Goal: Task Accomplishment & Management: Complete application form

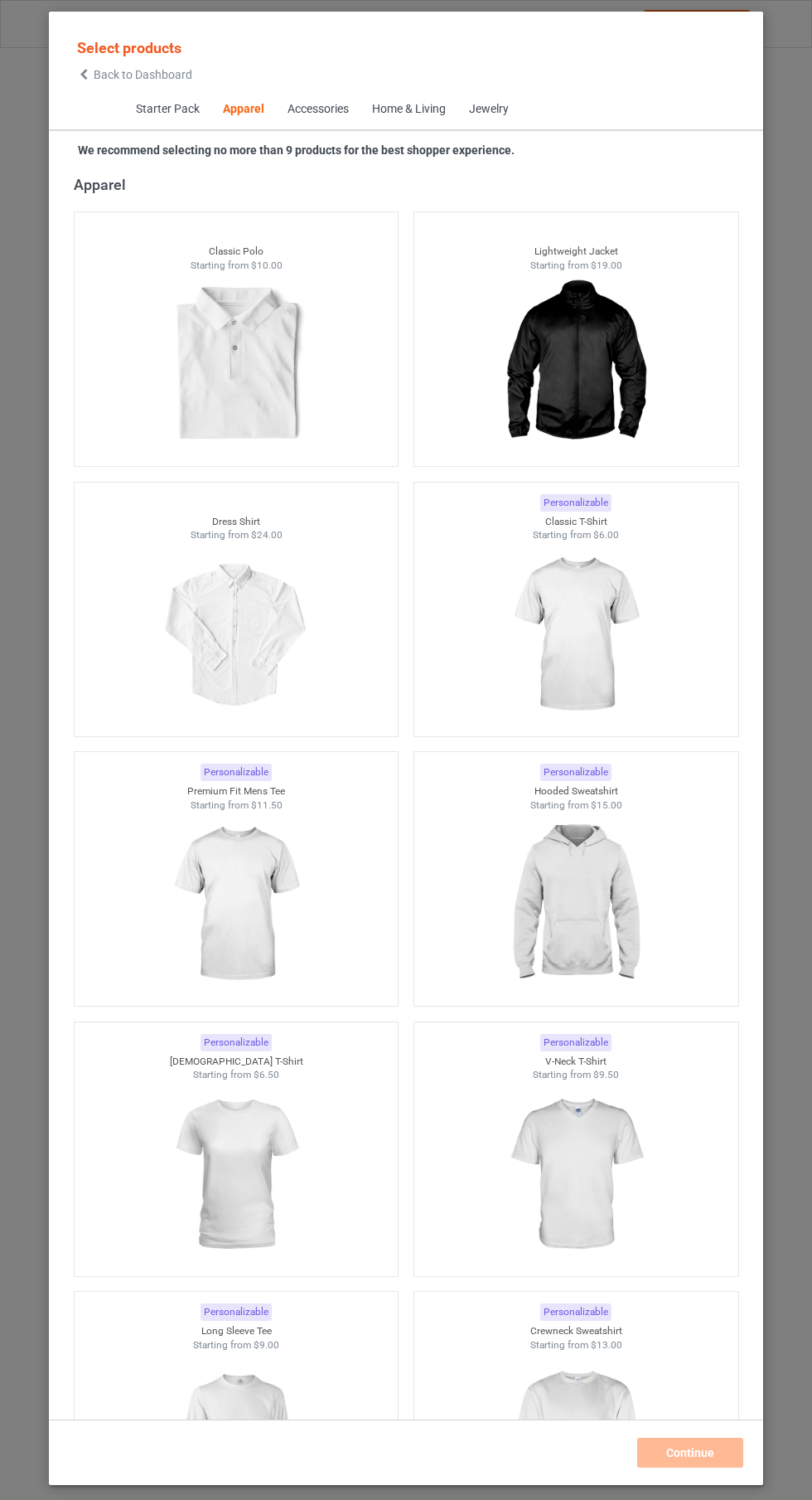
click at [601, 609] on img at bounding box center [575, 635] width 148 height 186
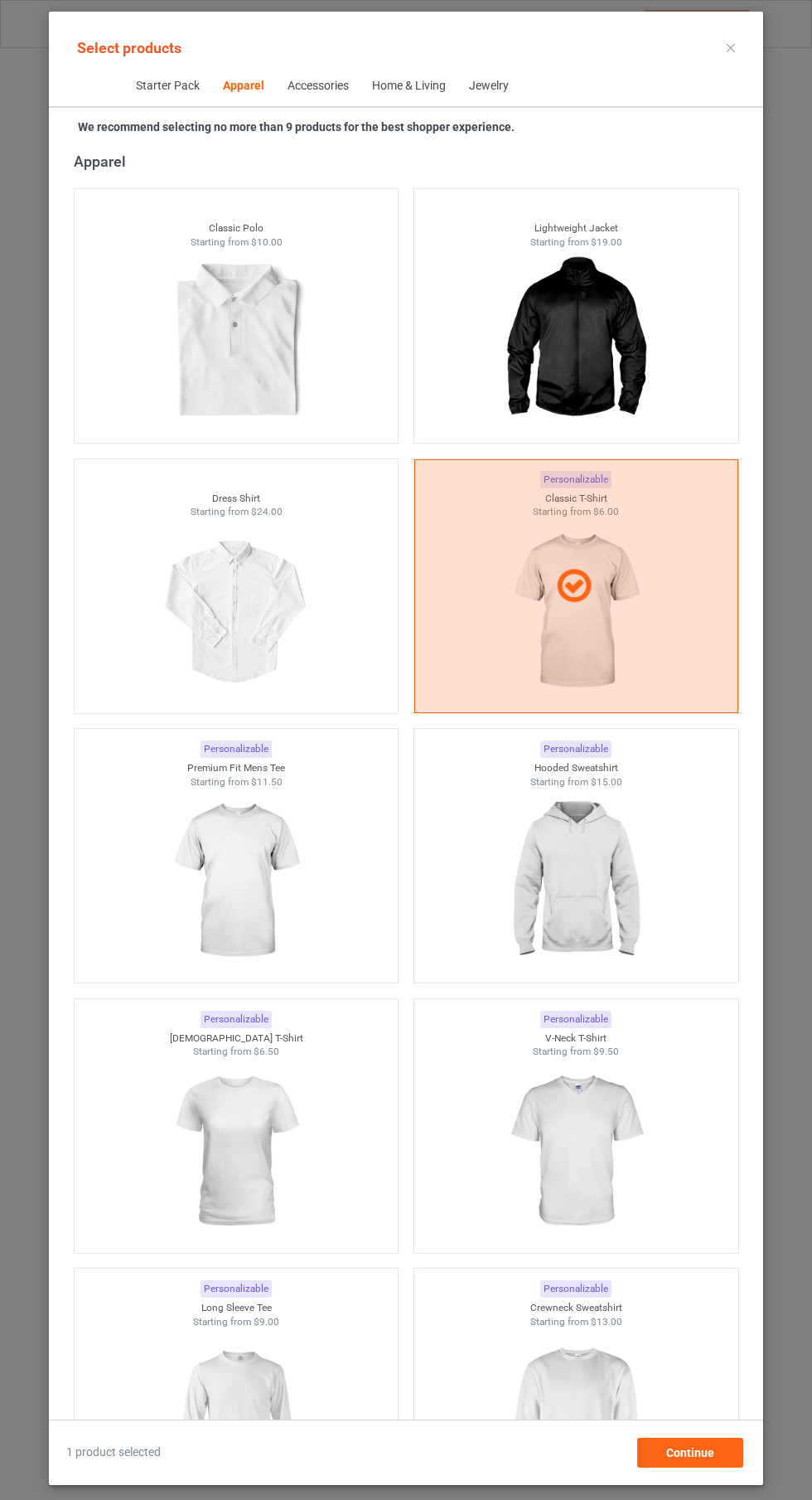
click at [560, 1406] on img at bounding box center [575, 1421] width 148 height 186
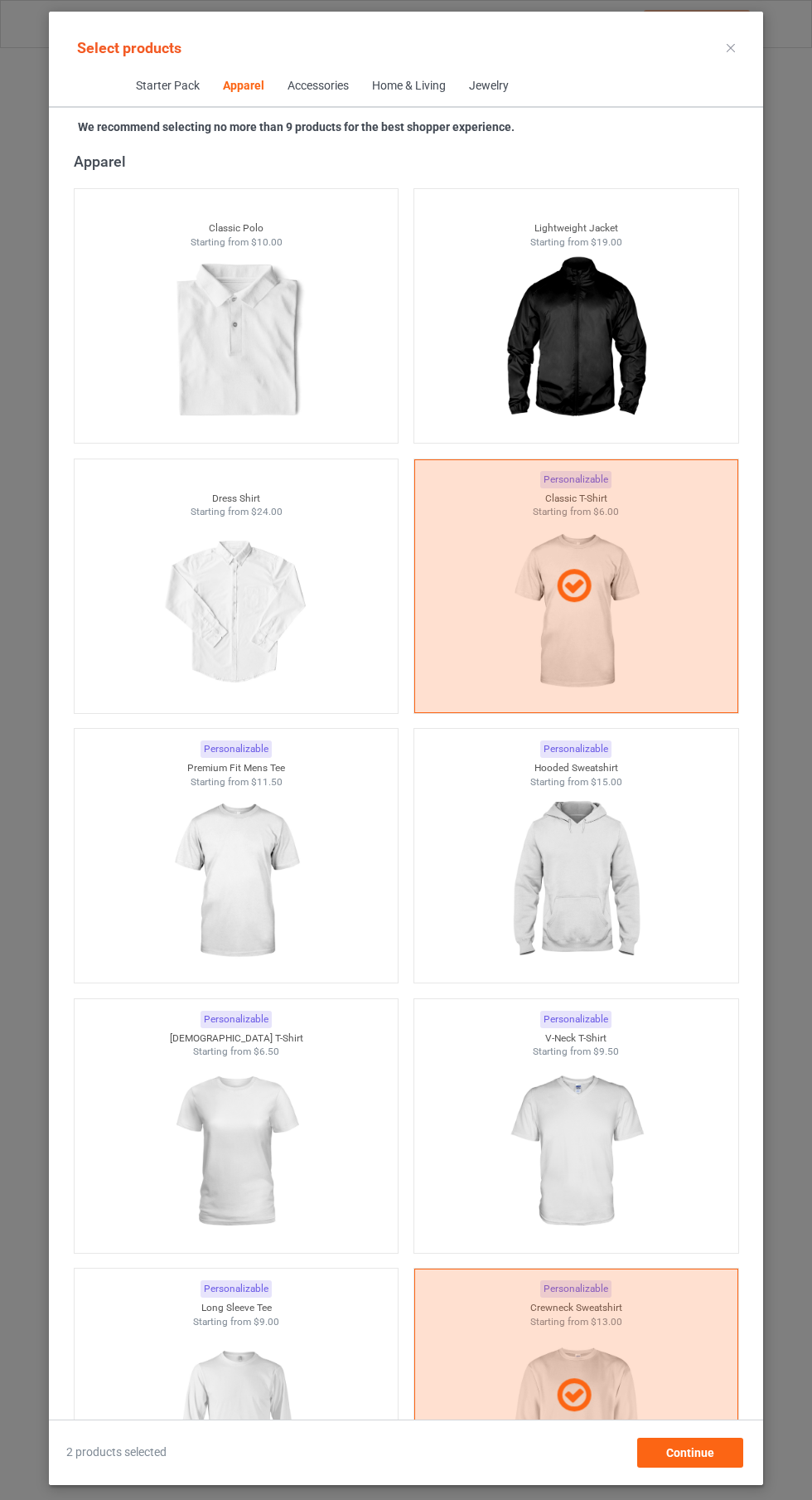
click at [580, 845] on img at bounding box center [575, 882] width 148 height 186
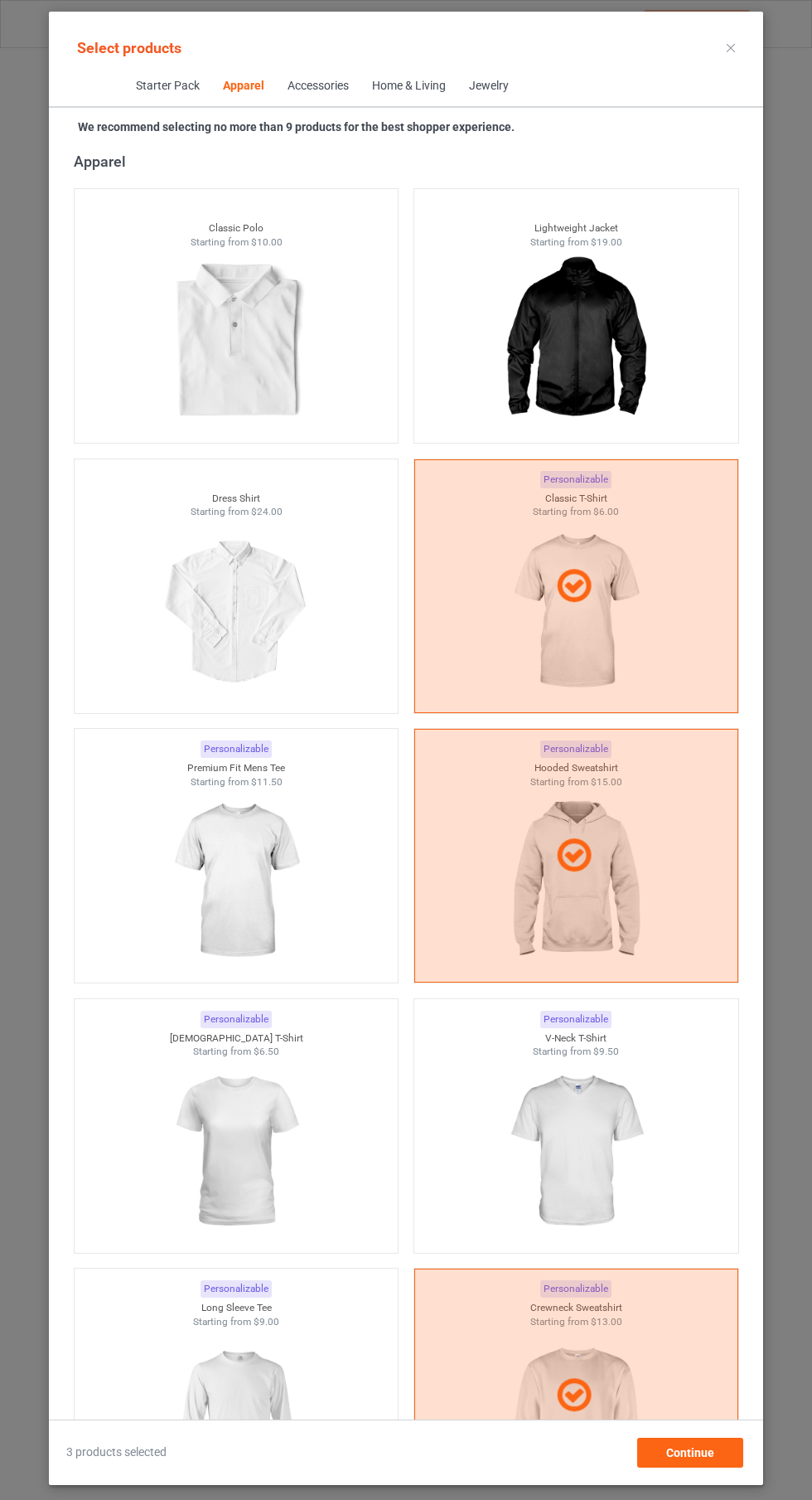
click at [731, 47] on icon at bounding box center [731, 48] width 8 height 8
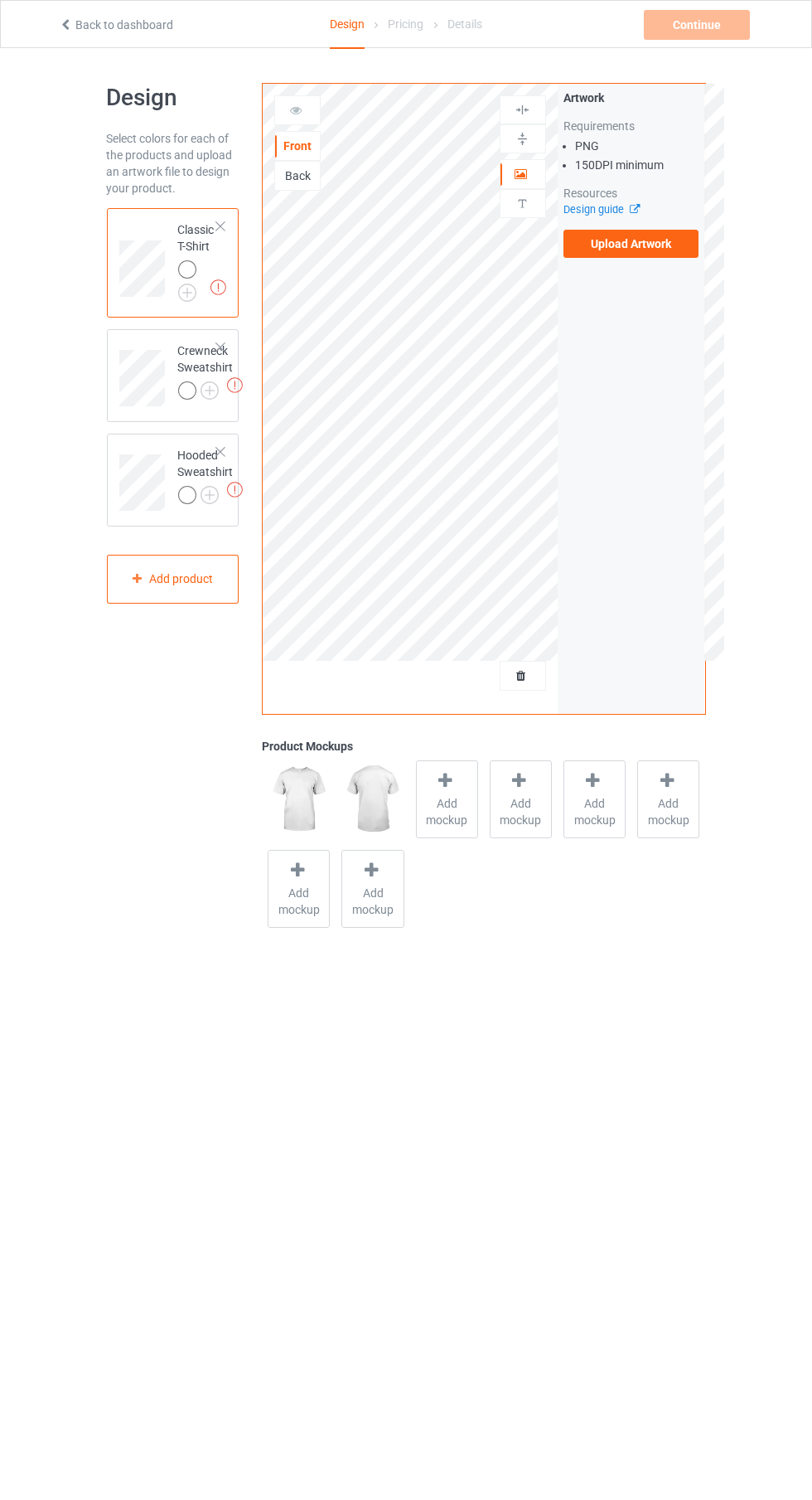
click at [0, 0] on img at bounding box center [0, 0] width 0 height 0
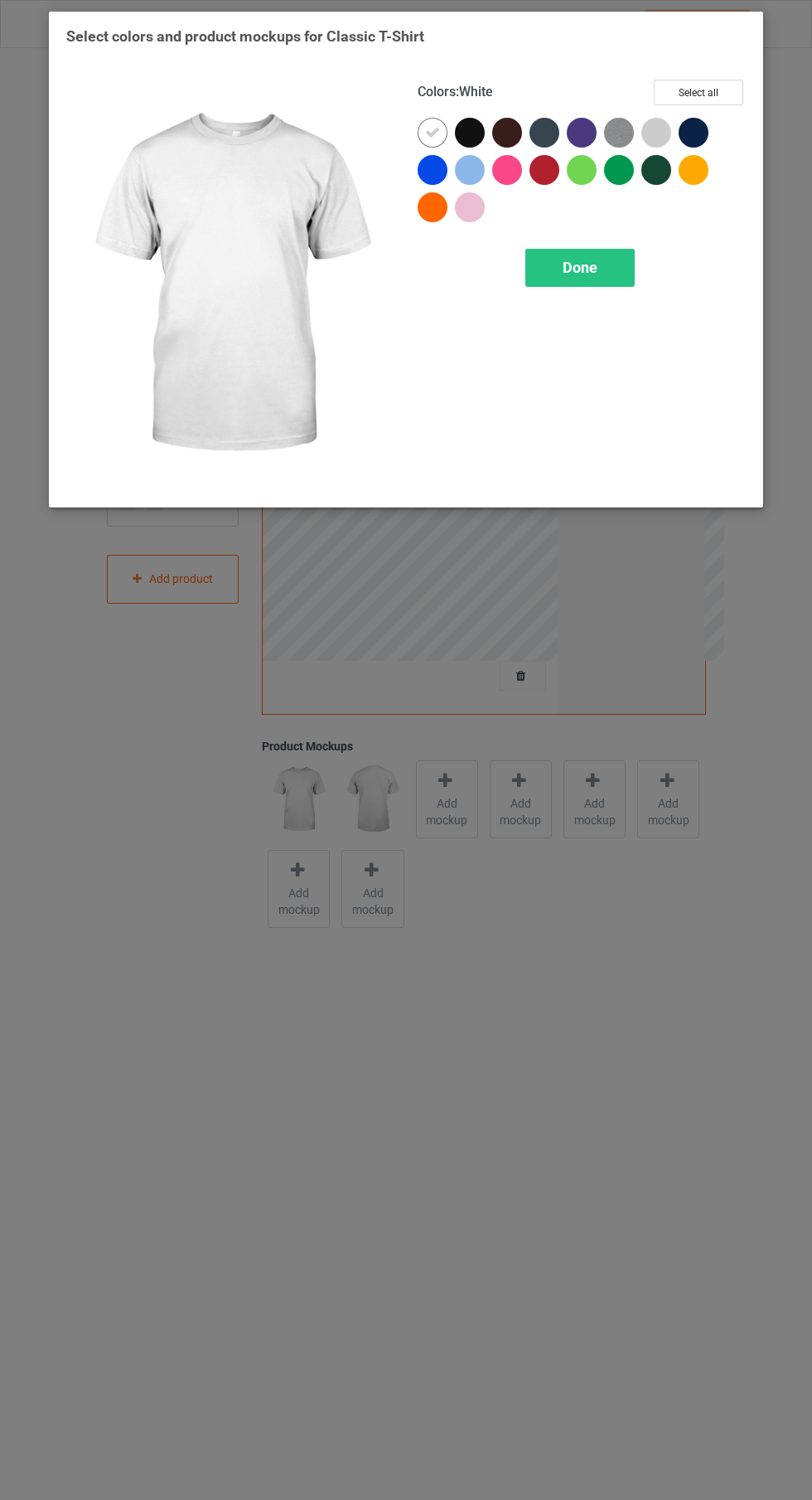
click at [471, 129] on div at bounding box center [470, 133] width 30 height 30
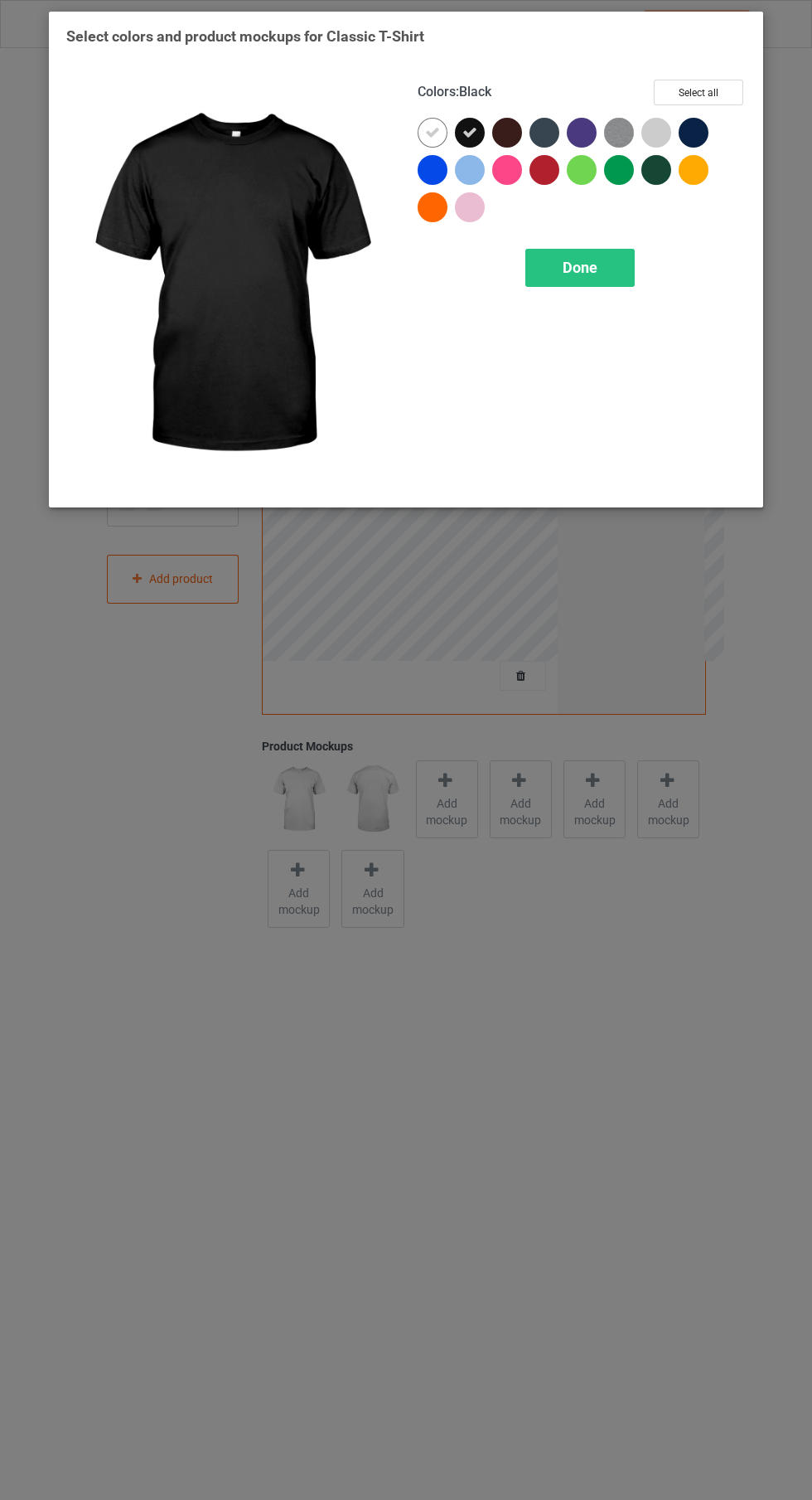
click at [420, 126] on div at bounding box center [433, 133] width 30 height 30
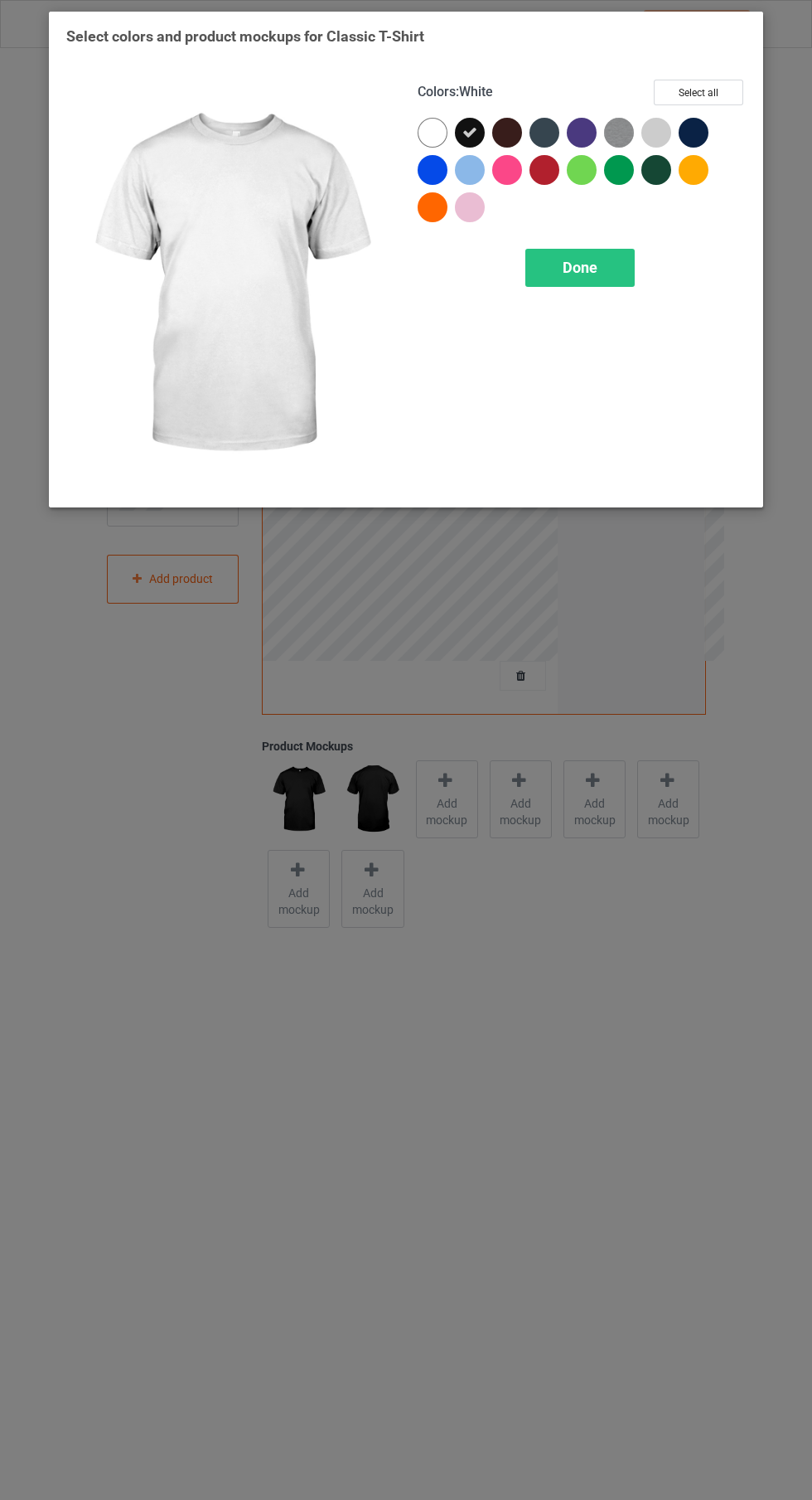
click at [581, 265] on span "Done" at bounding box center [580, 267] width 35 height 18
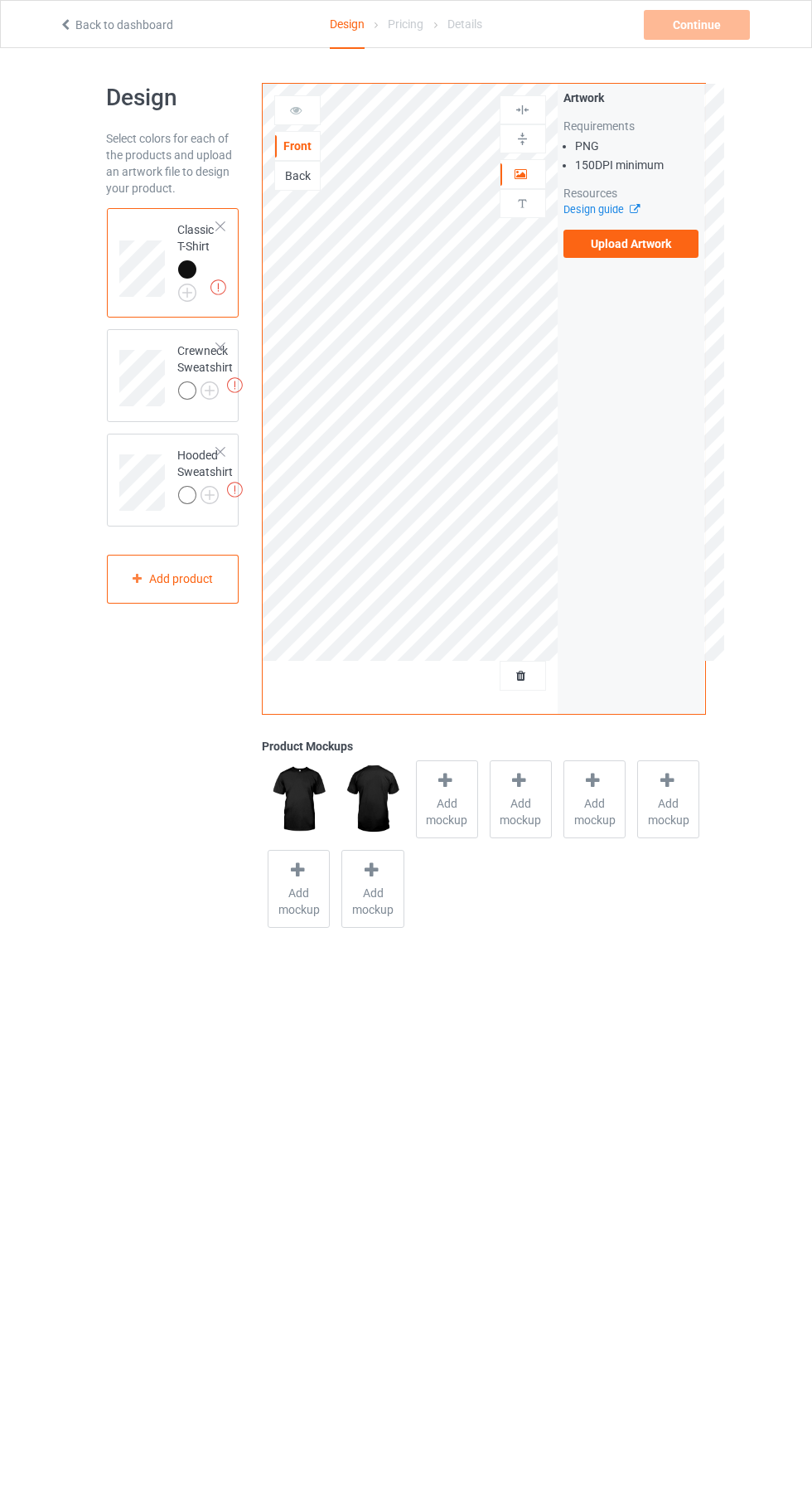
click at [0, 0] on img at bounding box center [0, 0] width 0 height 0
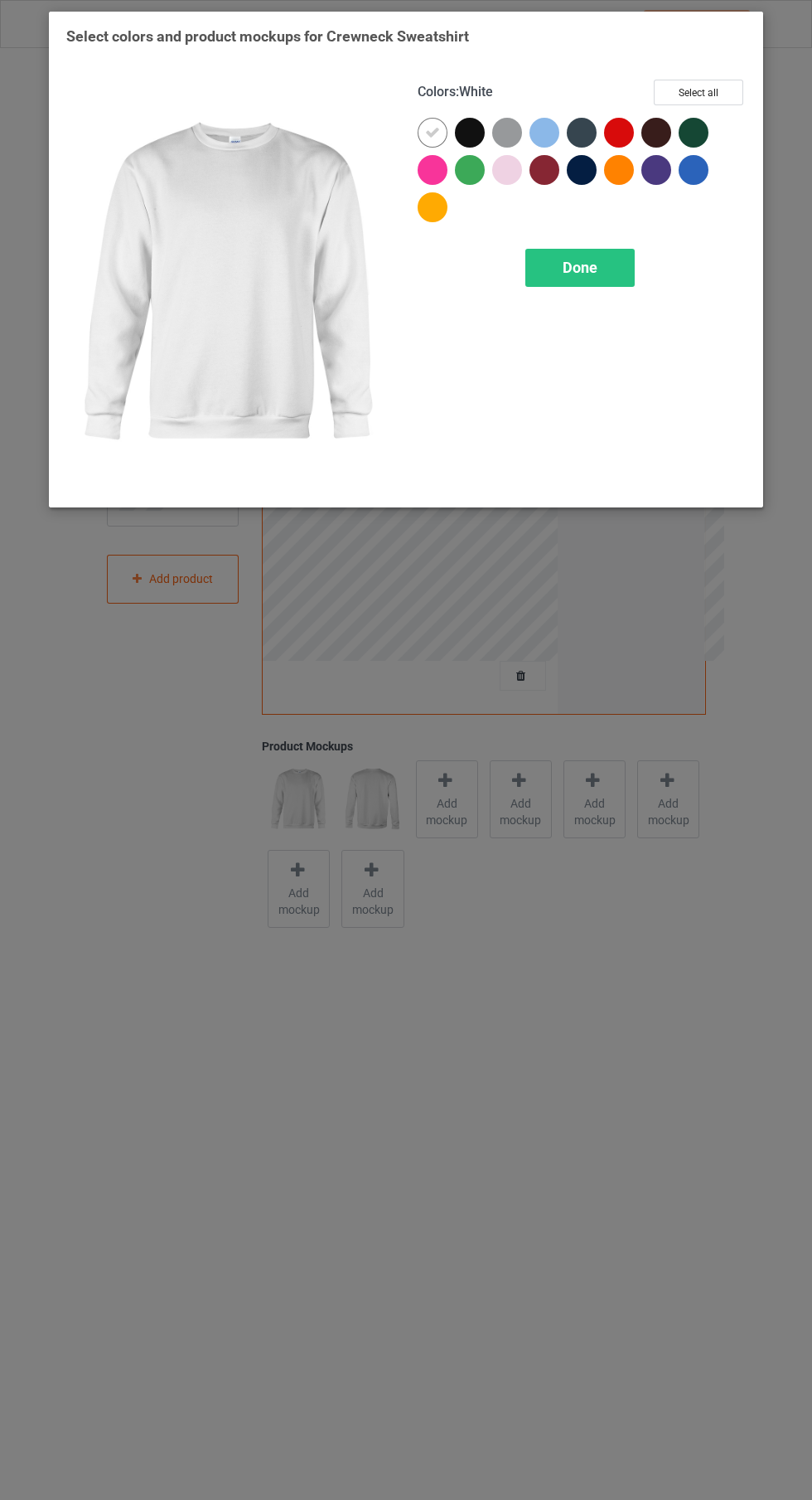
click at [467, 136] on div at bounding box center [470, 133] width 30 height 30
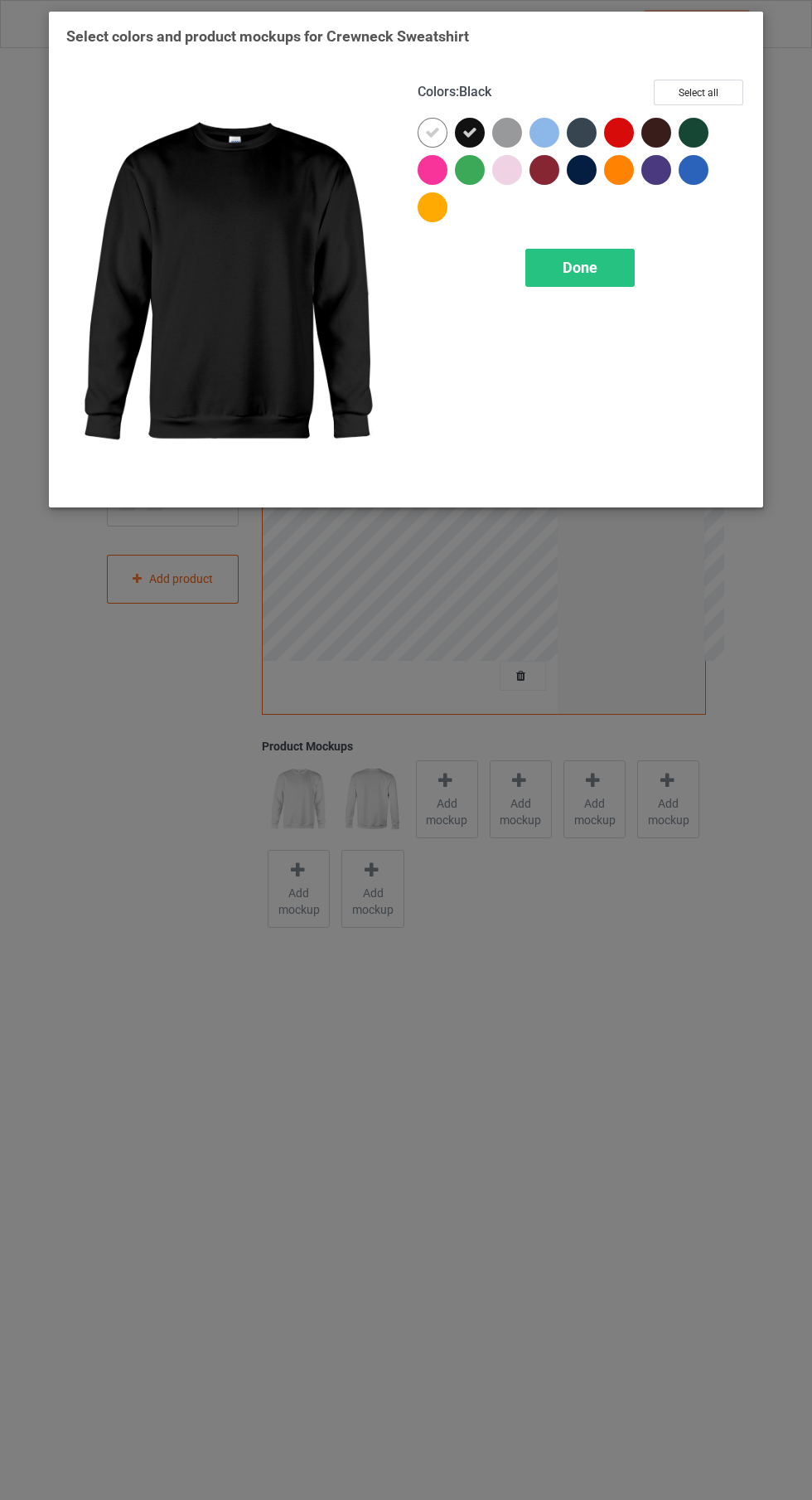
click at [418, 126] on div at bounding box center [436, 137] width 37 height 37
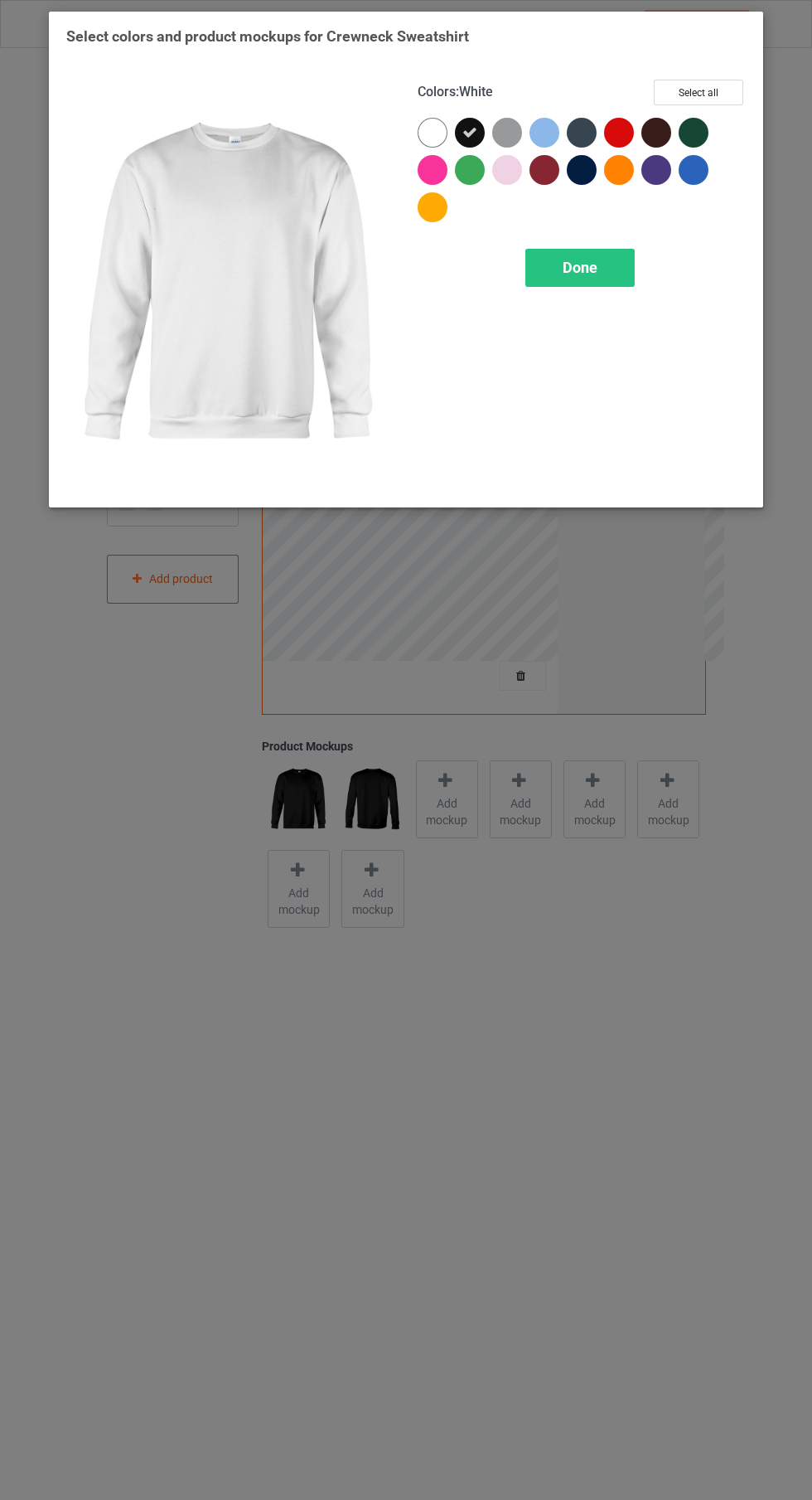
click at [603, 269] on div "Done" at bounding box center [580, 267] width 110 height 38
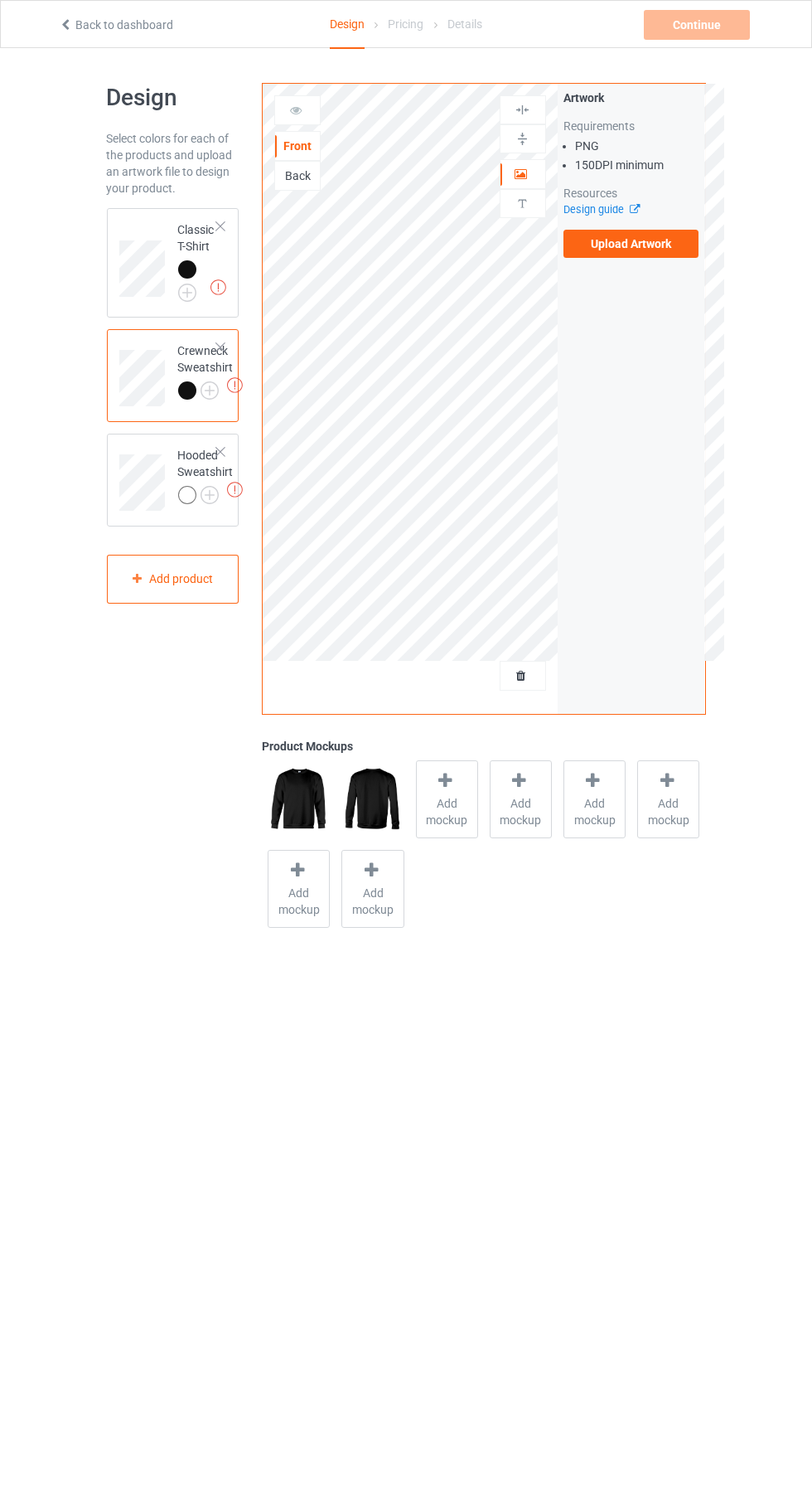
click at [0, 0] on img at bounding box center [0, 0] width 0 height 0
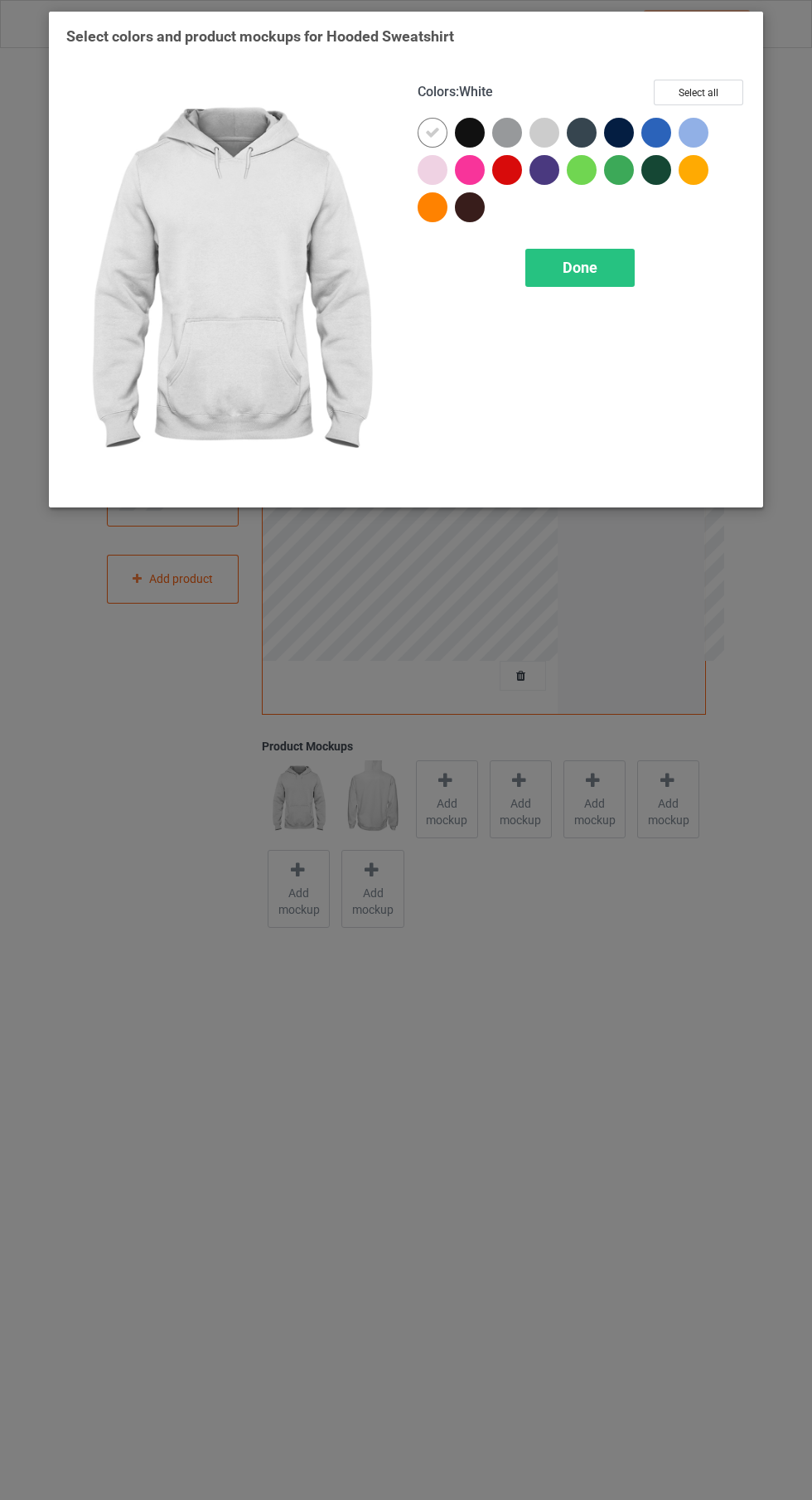
click at [470, 126] on div at bounding box center [470, 133] width 30 height 30
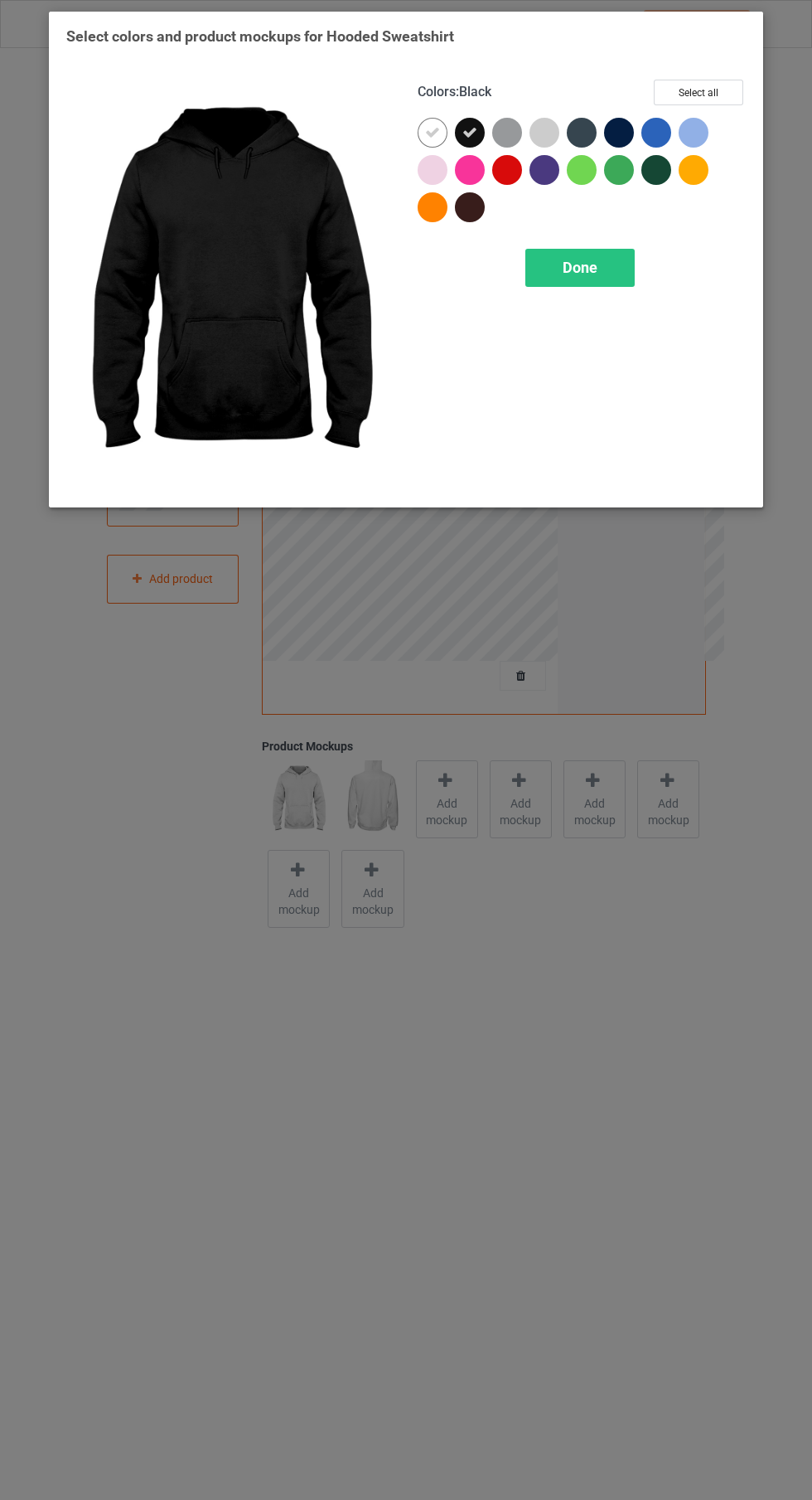
click at [425, 143] on div at bounding box center [433, 133] width 30 height 30
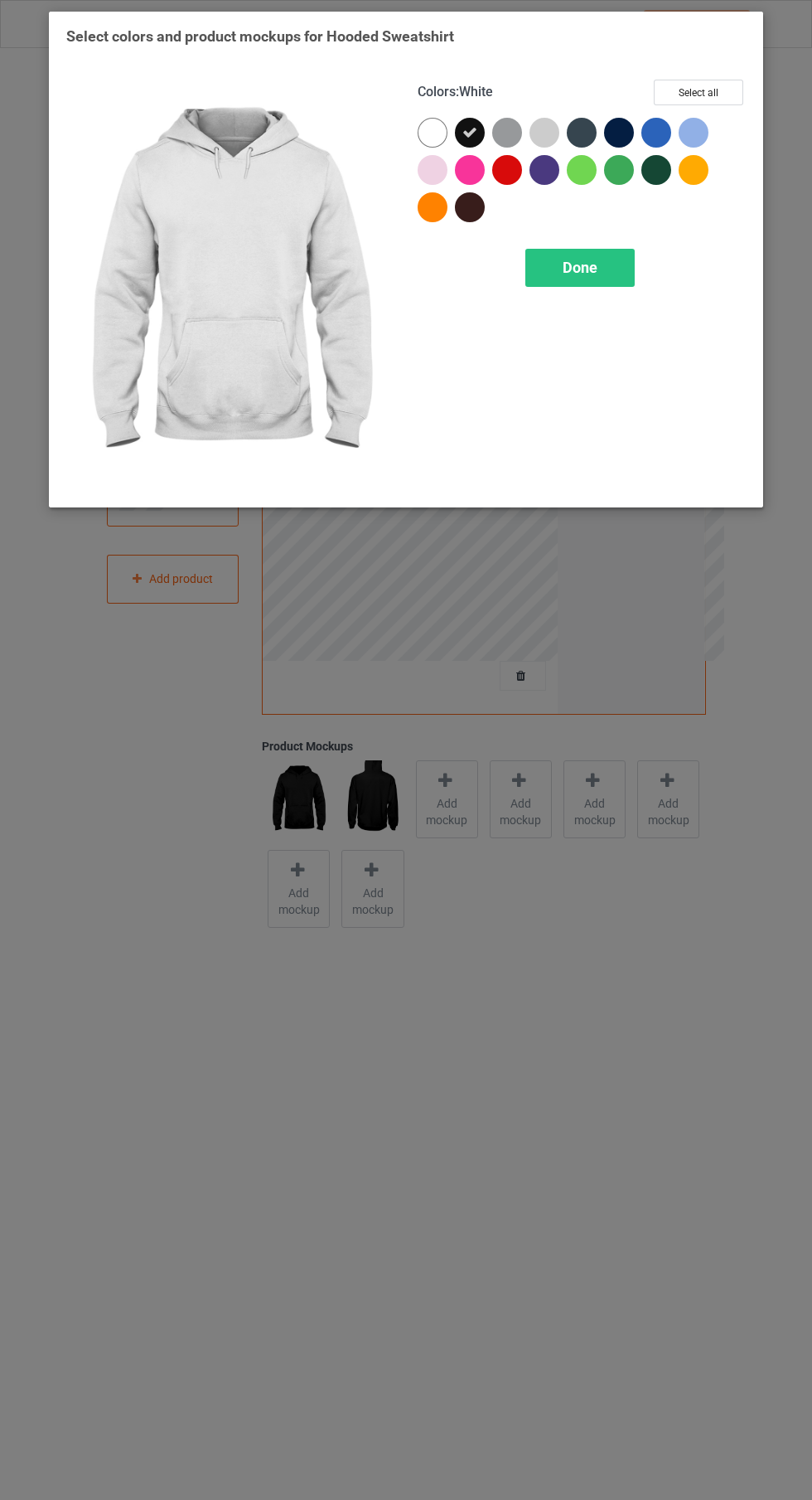
click at [607, 261] on div "Done" at bounding box center [580, 267] width 110 height 38
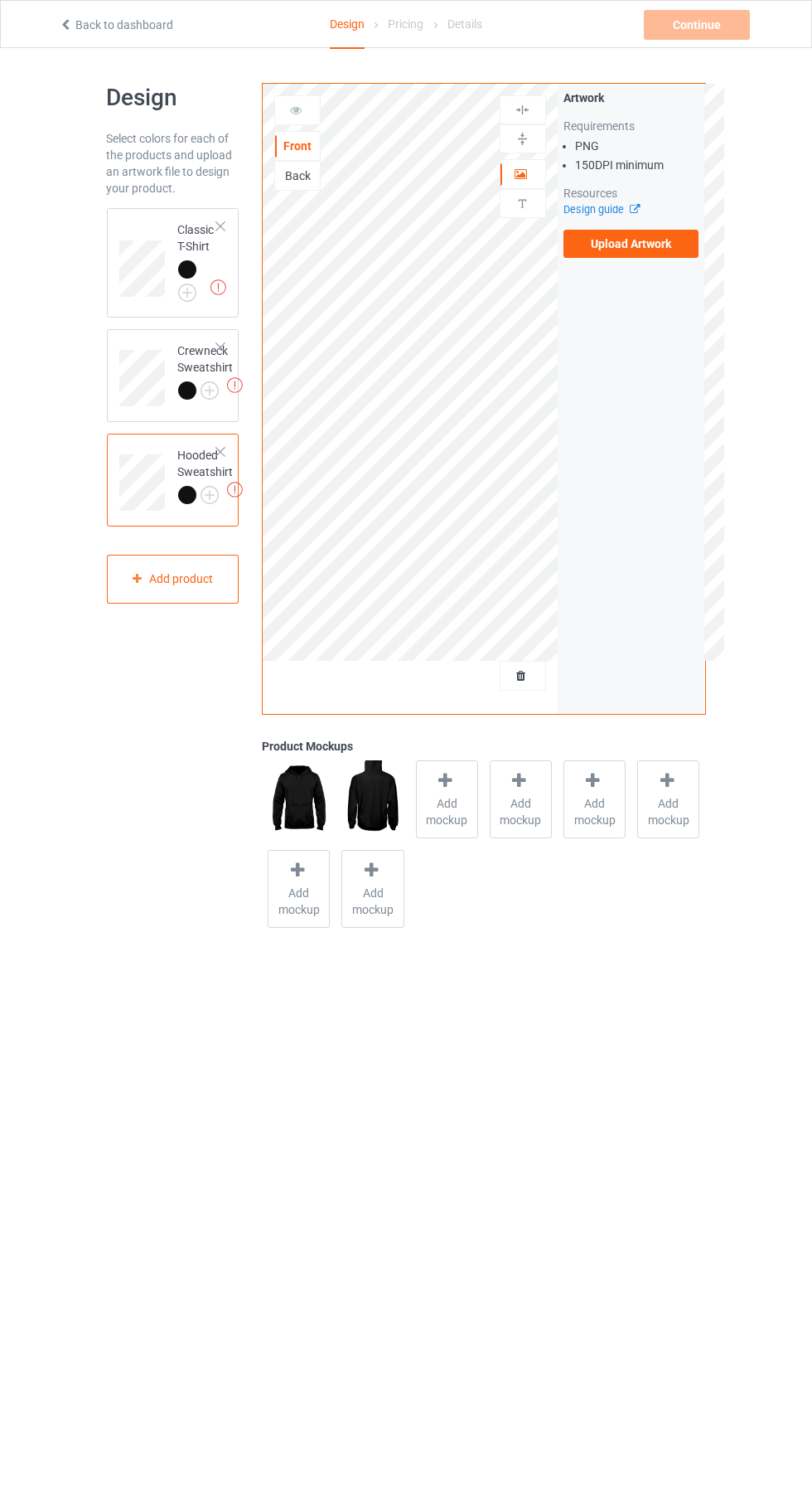
click at [645, 252] on label "Upload Artwork" at bounding box center [631, 244] width 136 height 28
click at [0, 0] on input "Upload Artwork" at bounding box center [0, 0] width 0 height 0
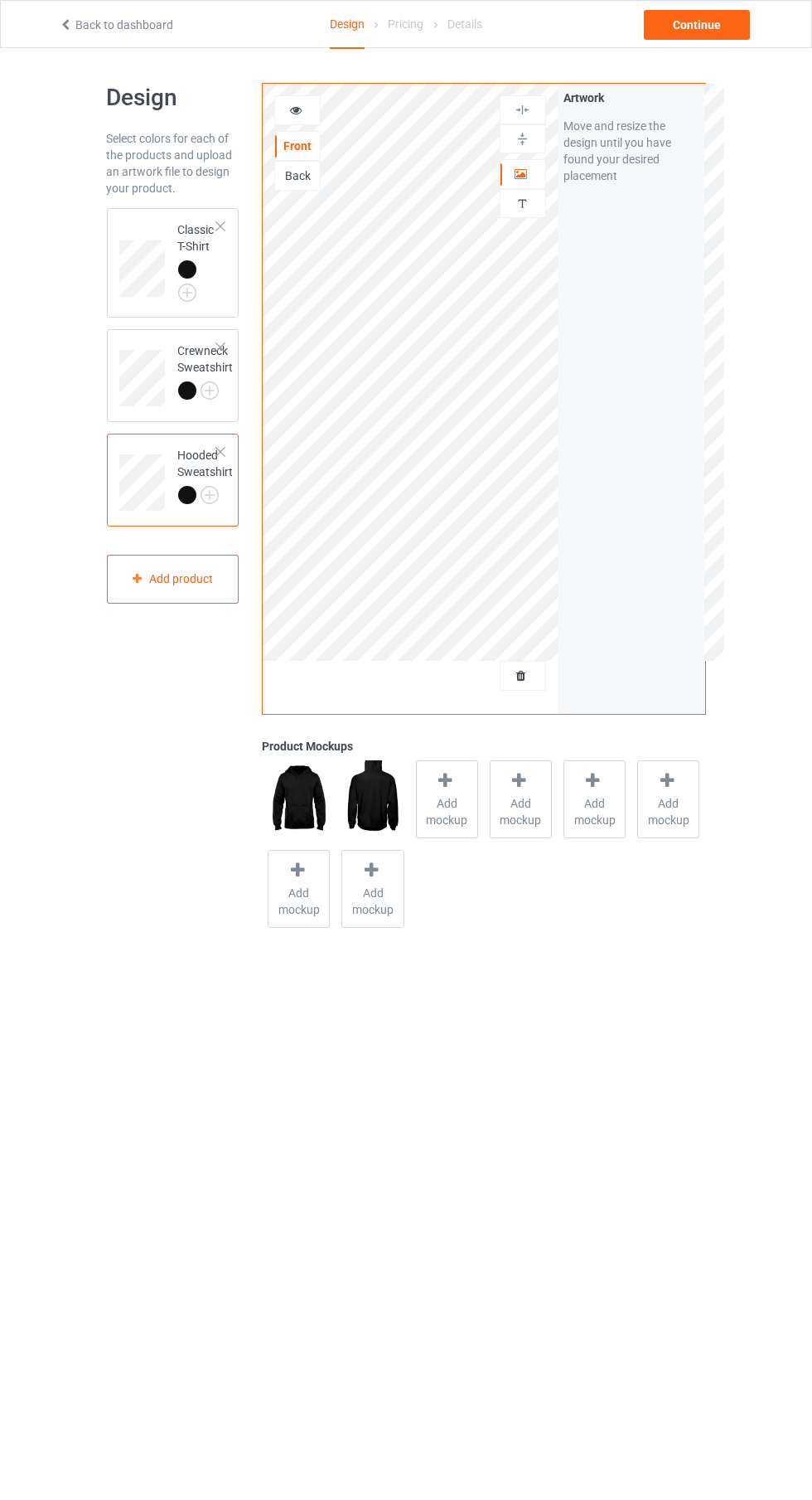
click at [302, 179] on div "Back" at bounding box center [298, 176] width 45 height 17
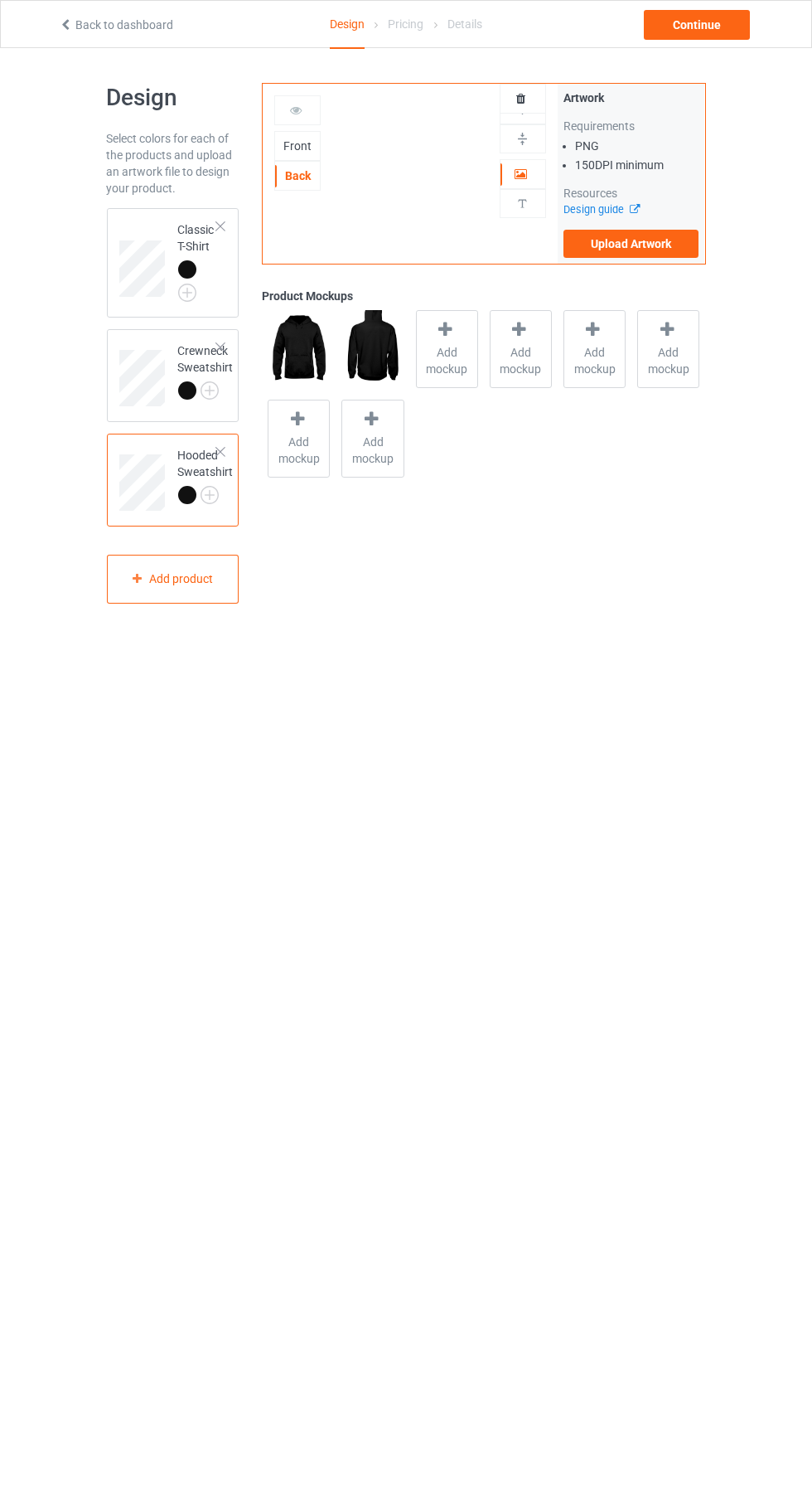
click at [646, 247] on label "Upload Artwork" at bounding box center [631, 244] width 136 height 28
click at [0, 0] on input "Upload Artwork" at bounding box center [0, 0] width 0 height 0
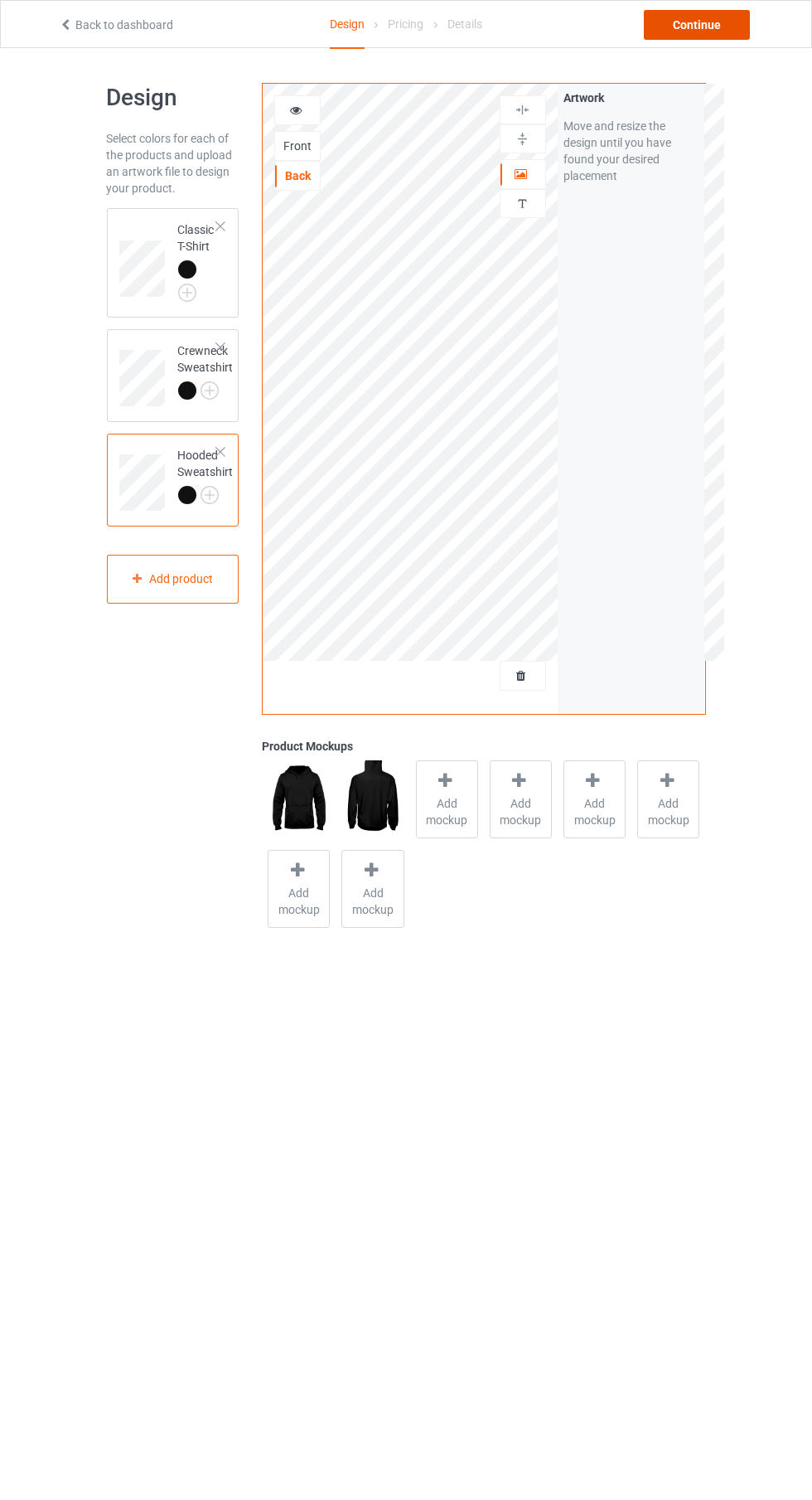
click at [706, 35] on div "Continue" at bounding box center [697, 25] width 106 height 30
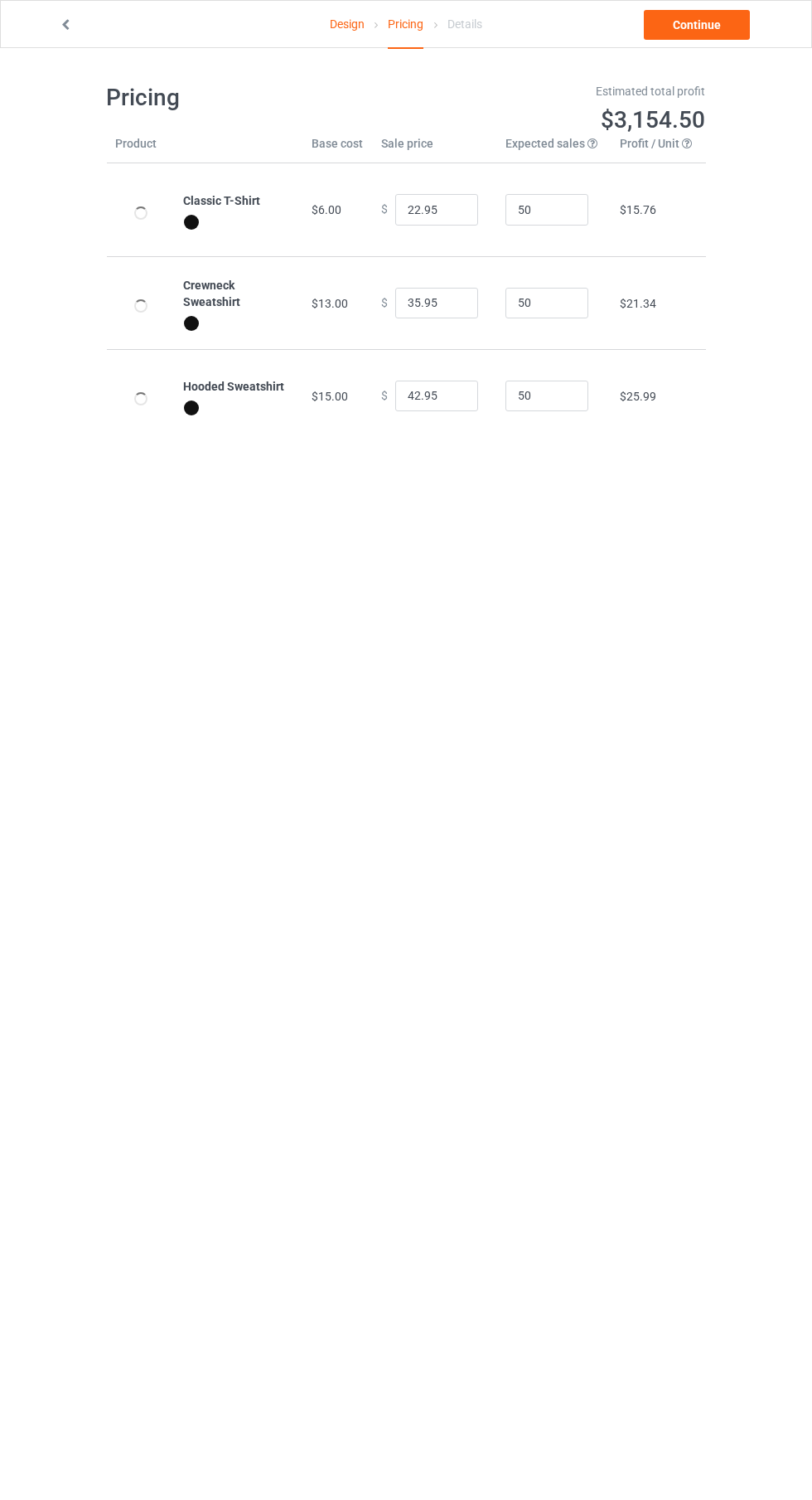
type input "26.95"
type input "39.95"
type input "46.95"
click at [731, 28] on link "Continue" at bounding box center [697, 25] width 106 height 30
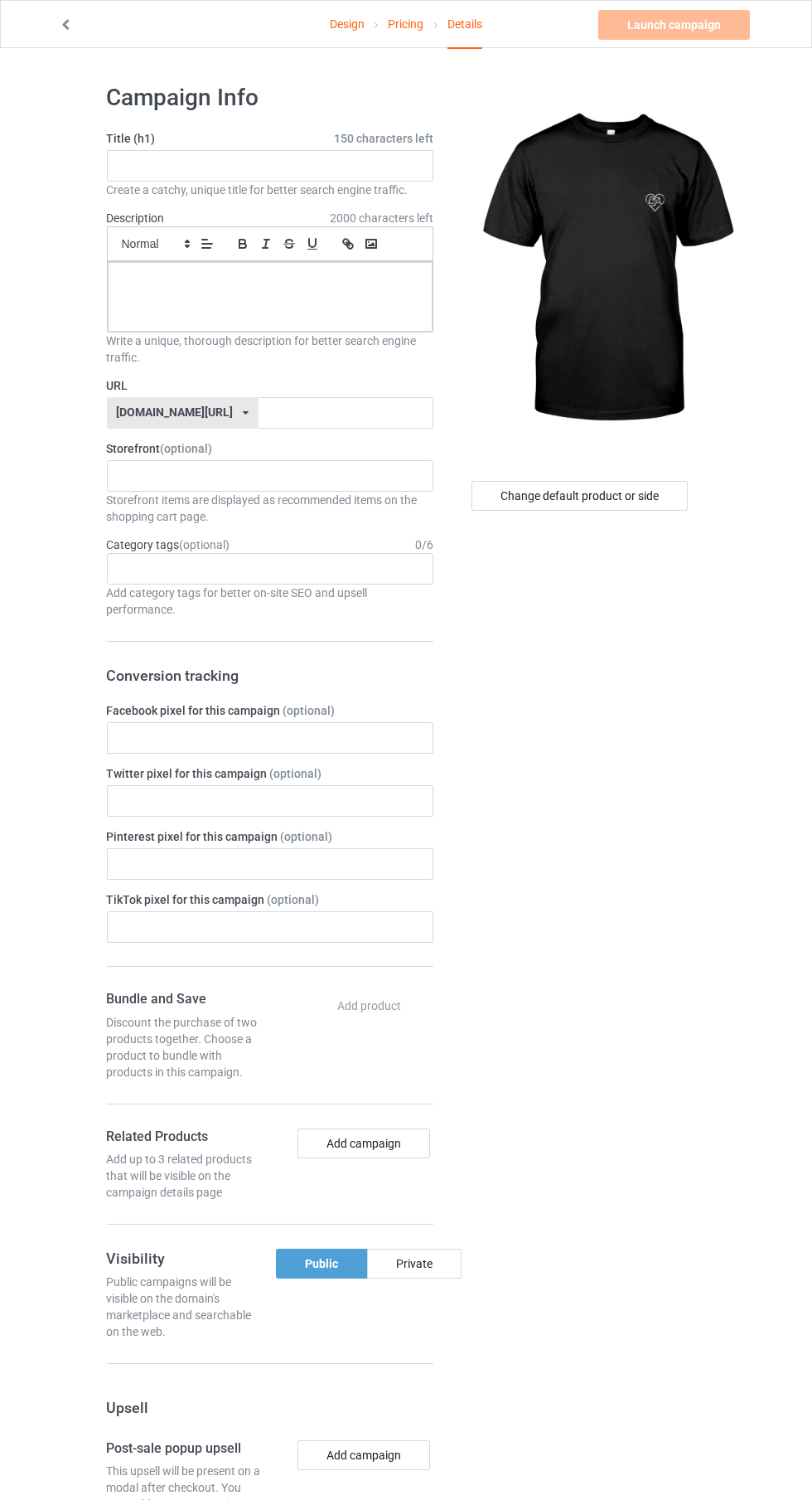
click at [341, 216] on span "2000 characters left" at bounding box center [381, 218] width 104 height 17
click at [330, 165] on input "text" at bounding box center [270, 166] width 327 height 32
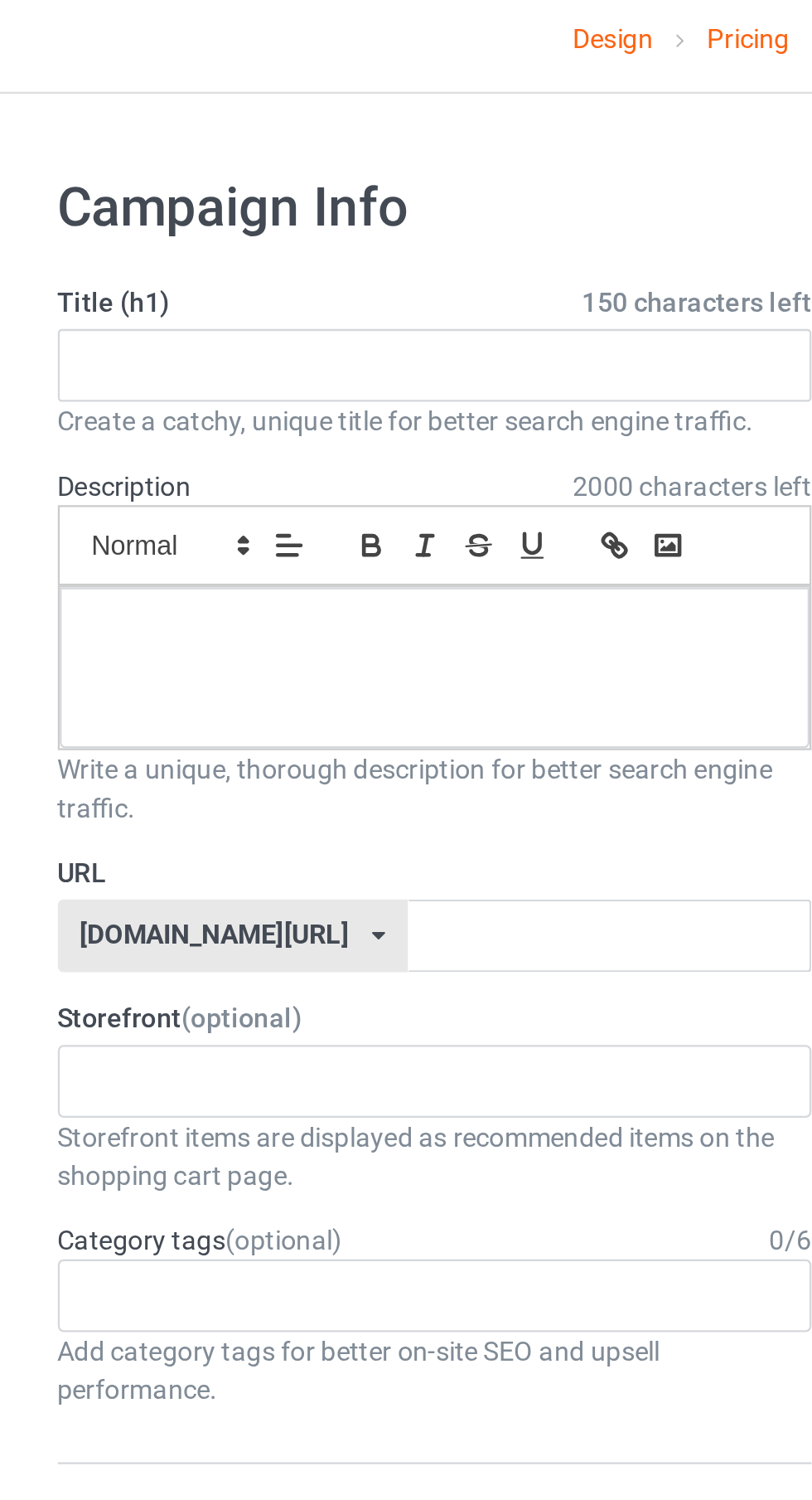
click at [184, 36] on div "Design Pricing Details Launch campaign Please enter campaign title" at bounding box center [406, 24] width 717 height 47
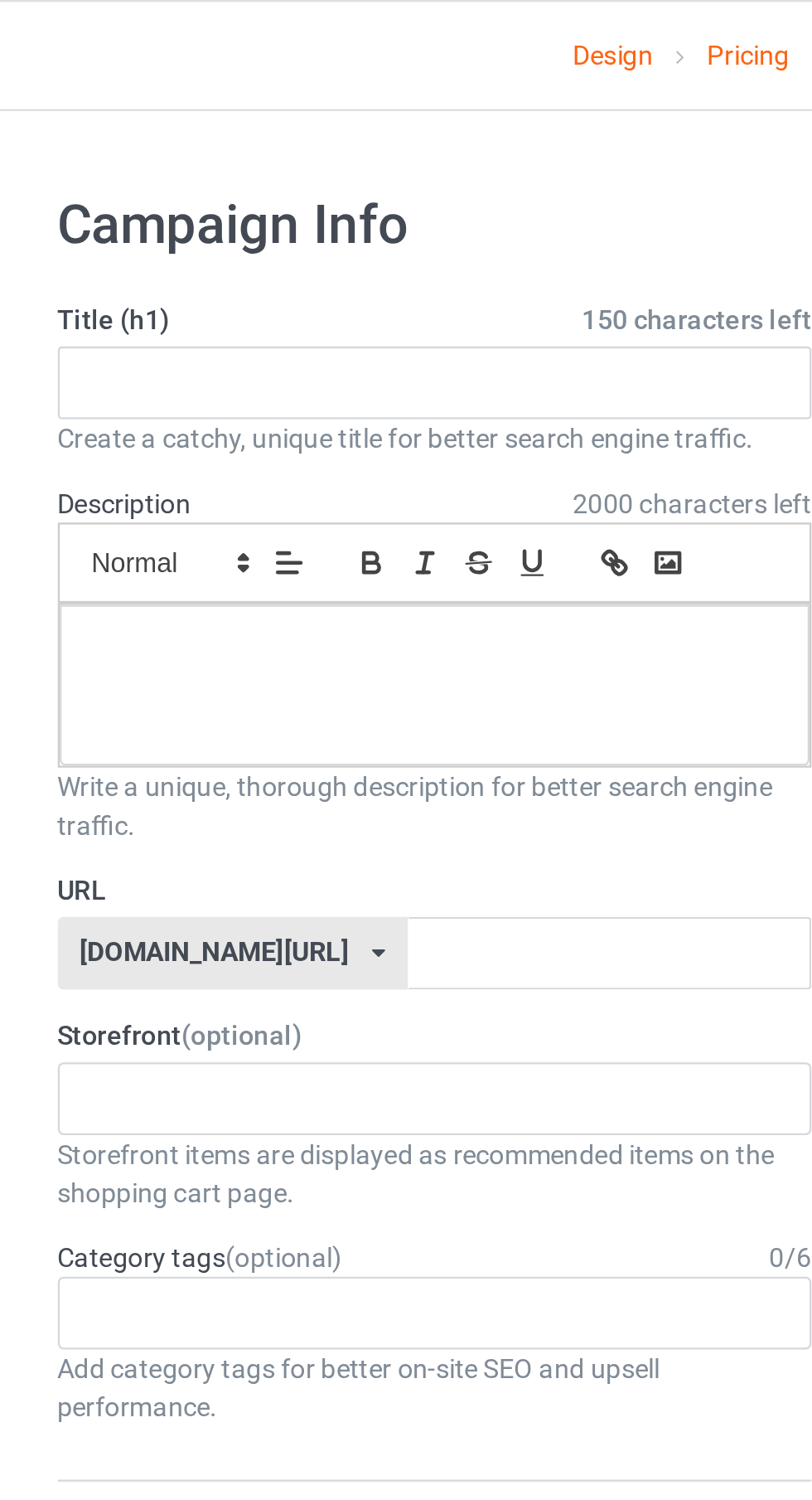
click at [345, 23] on link "Design" at bounding box center [347, 24] width 35 height 47
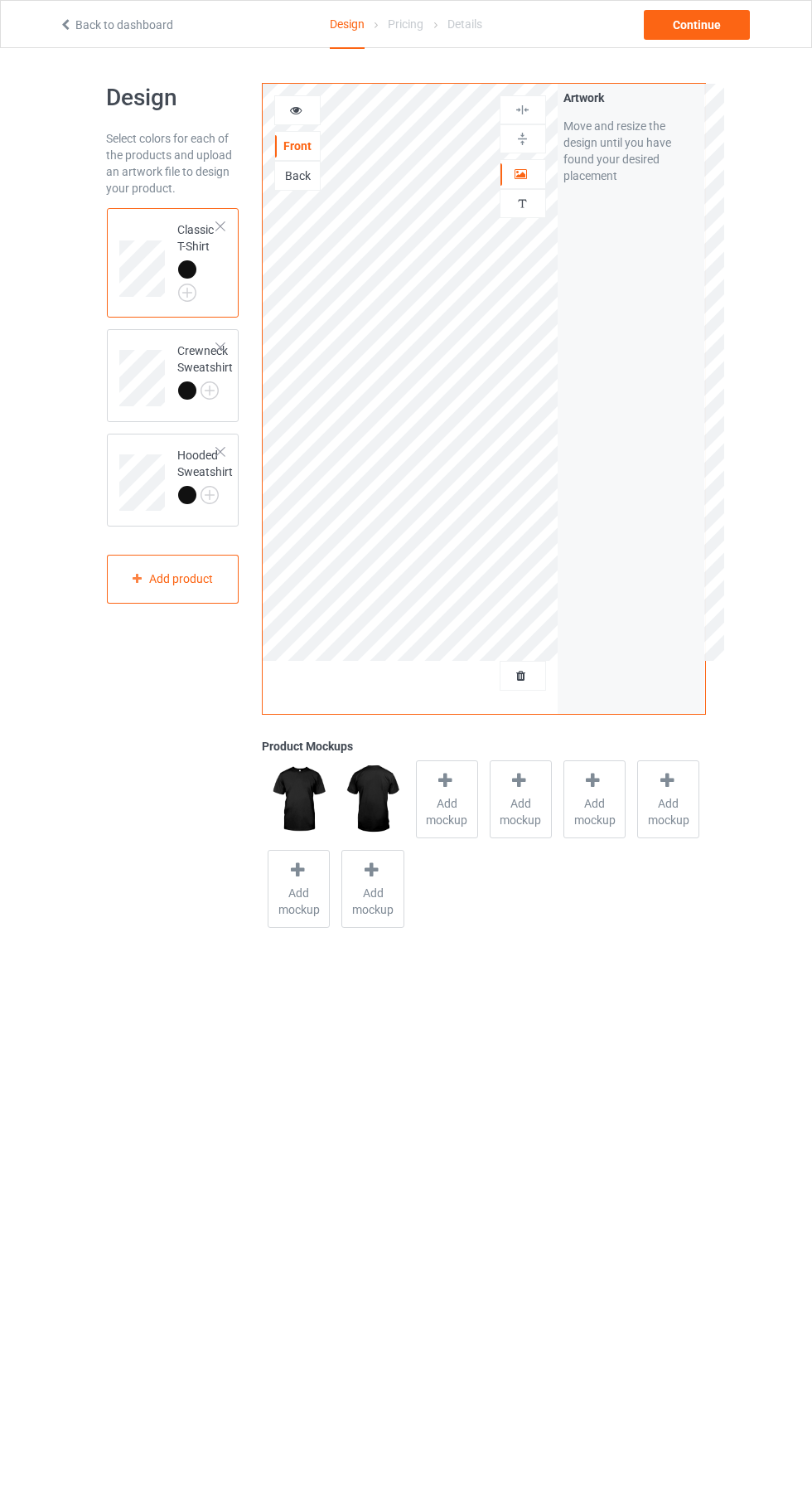
click at [447, 802] on span "Add mockup" at bounding box center [447, 811] width 61 height 33
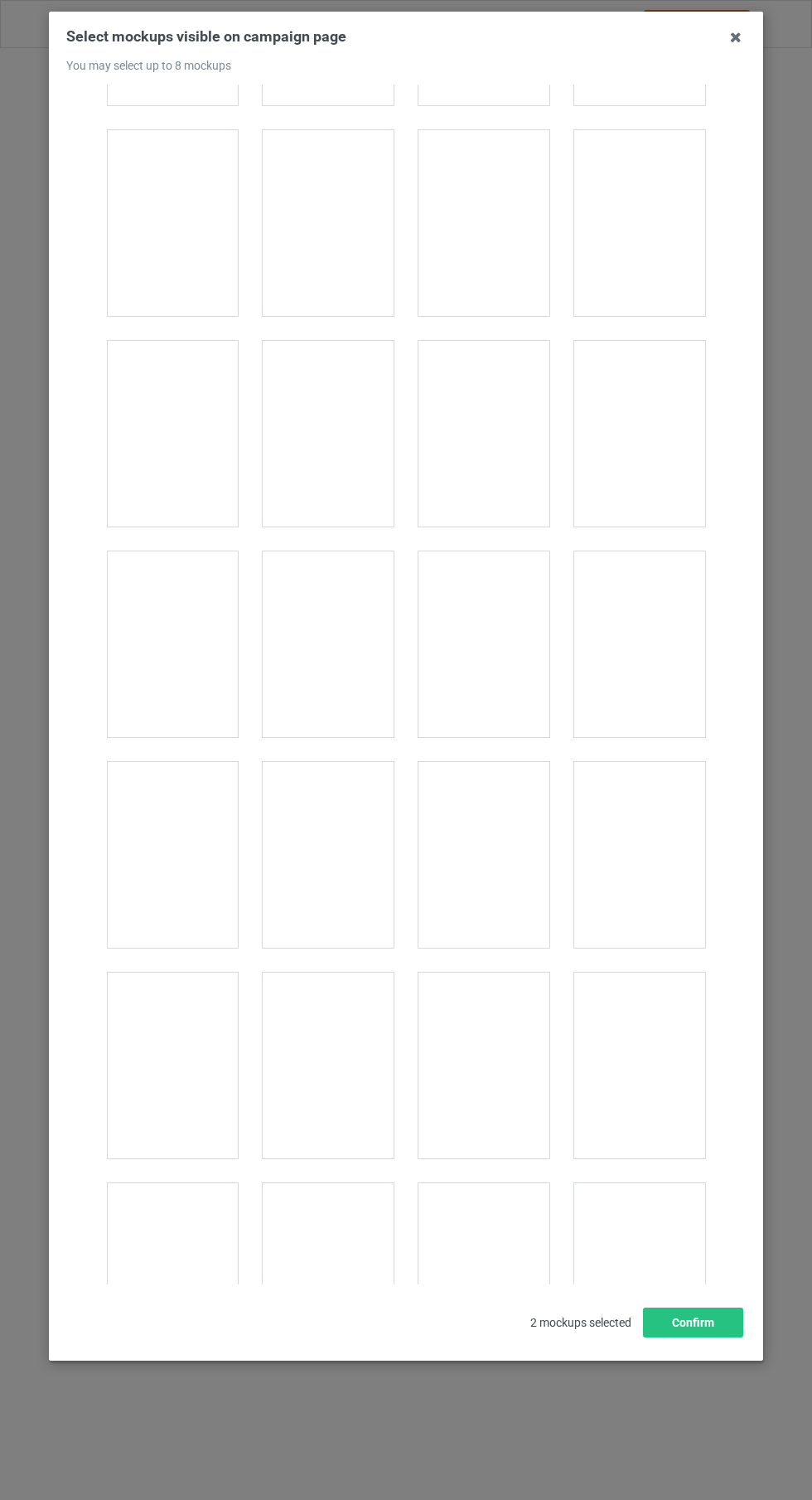
scroll to position [6221, 0]
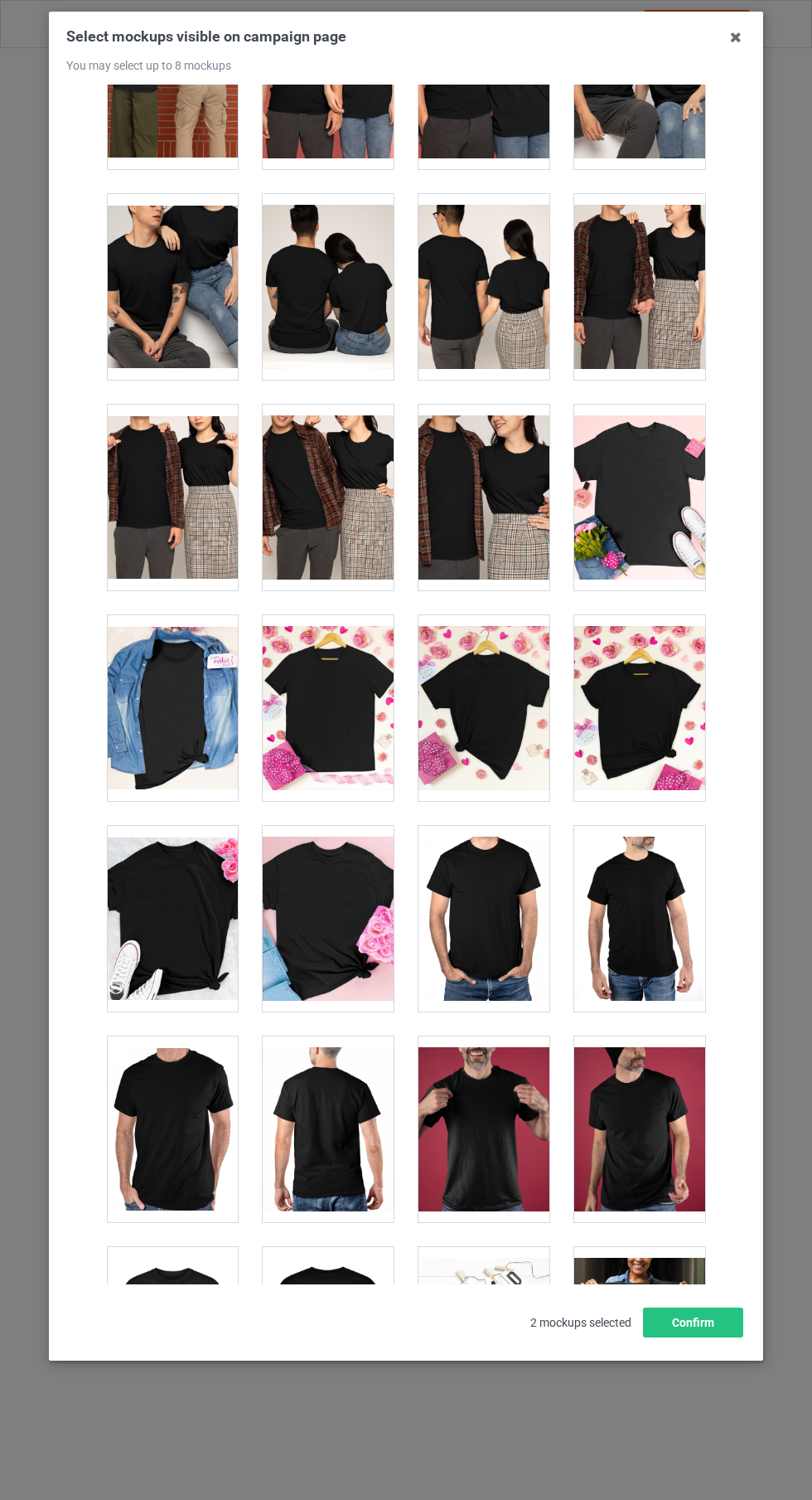
click at [606, 940] on div at bounding box center [640, 918] width 131 height 186
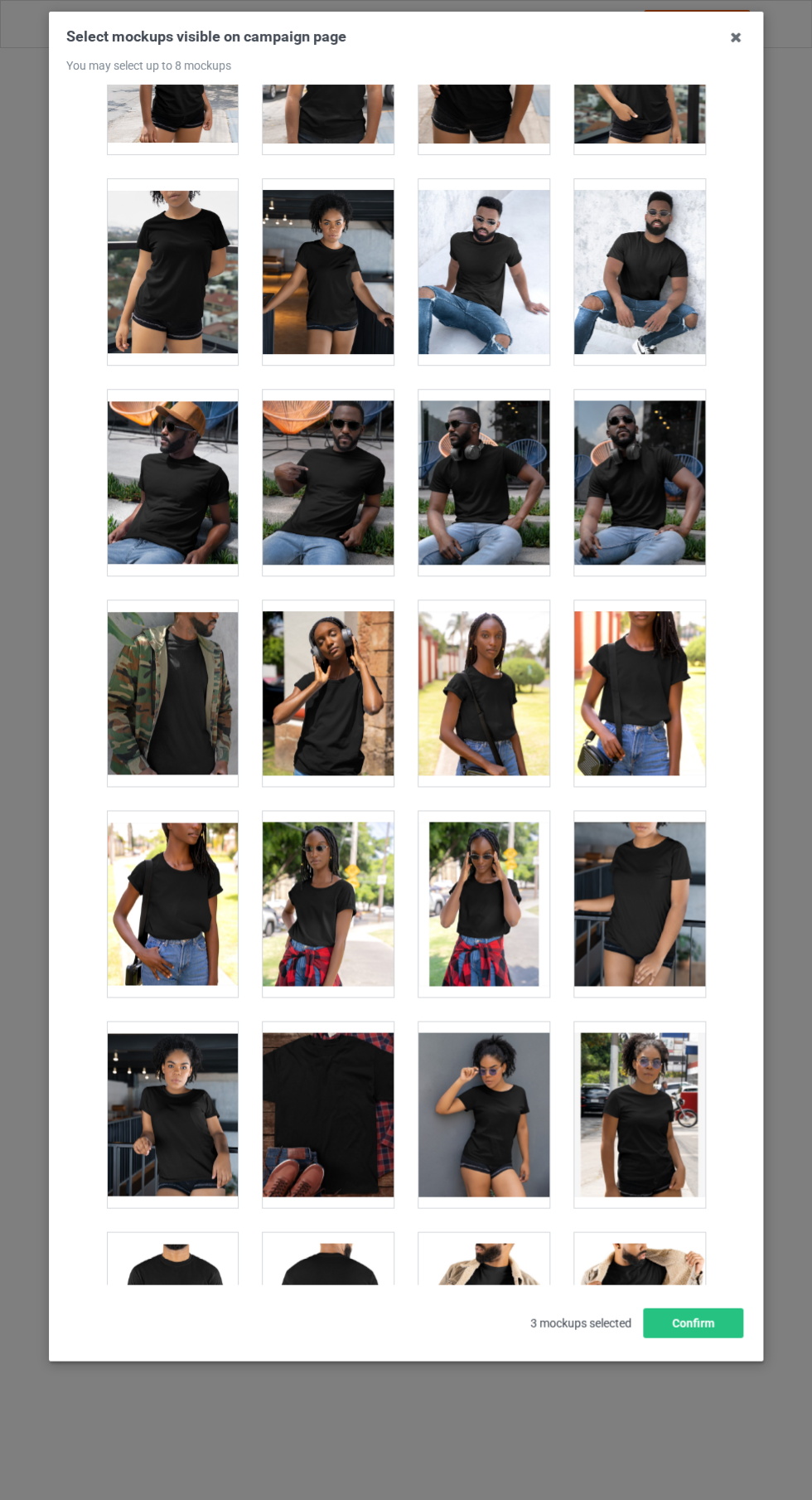
scroll to position [47, 0]
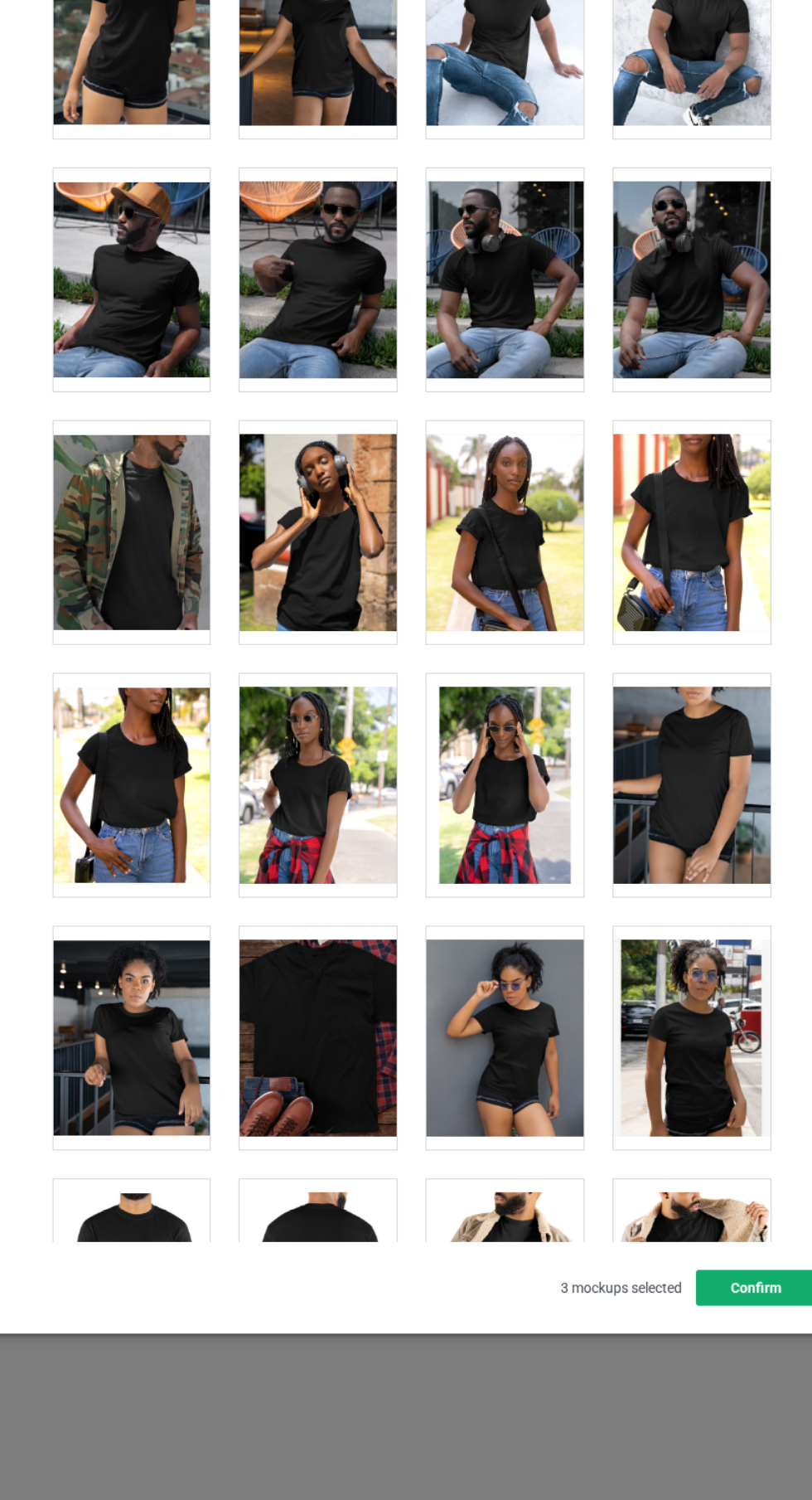
click at [687, 1337] on button "Confirm" at bounding box center [693, 1323] width 100 height 30
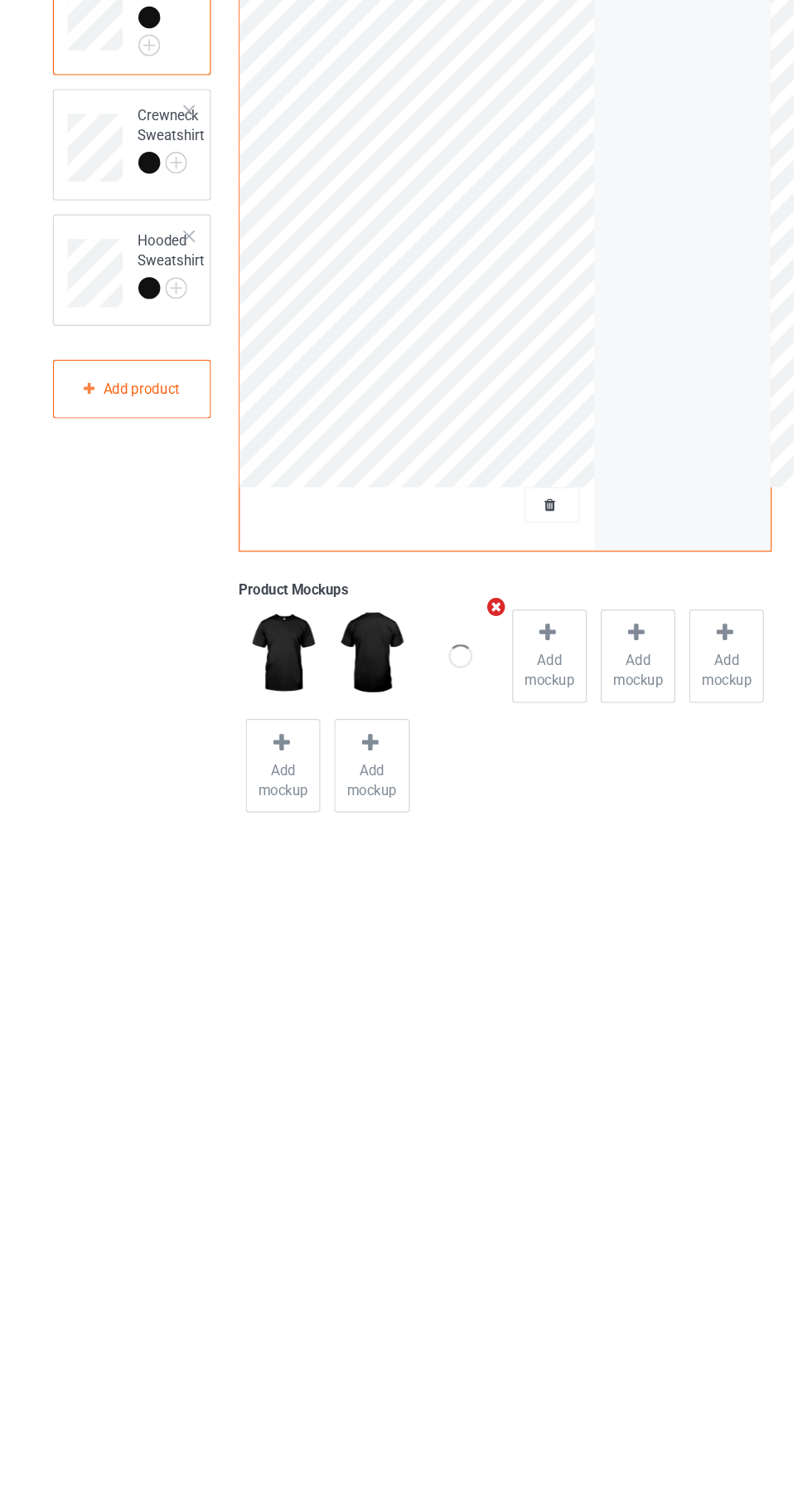
click at [476, 712] on icon "Remove mockup" at bounding box center [477, 713] width 21 height 18
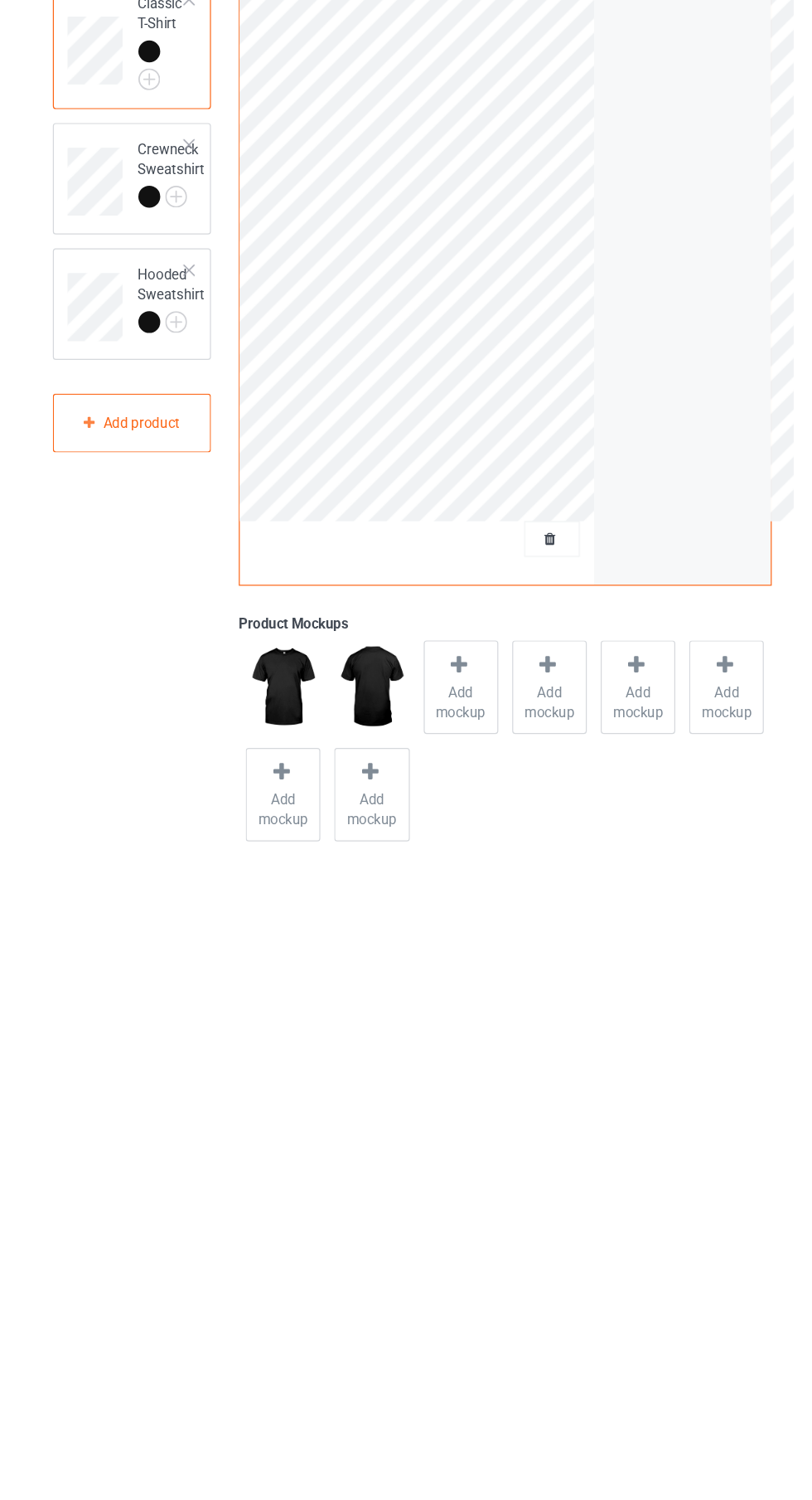
scroll to position [0, 0]
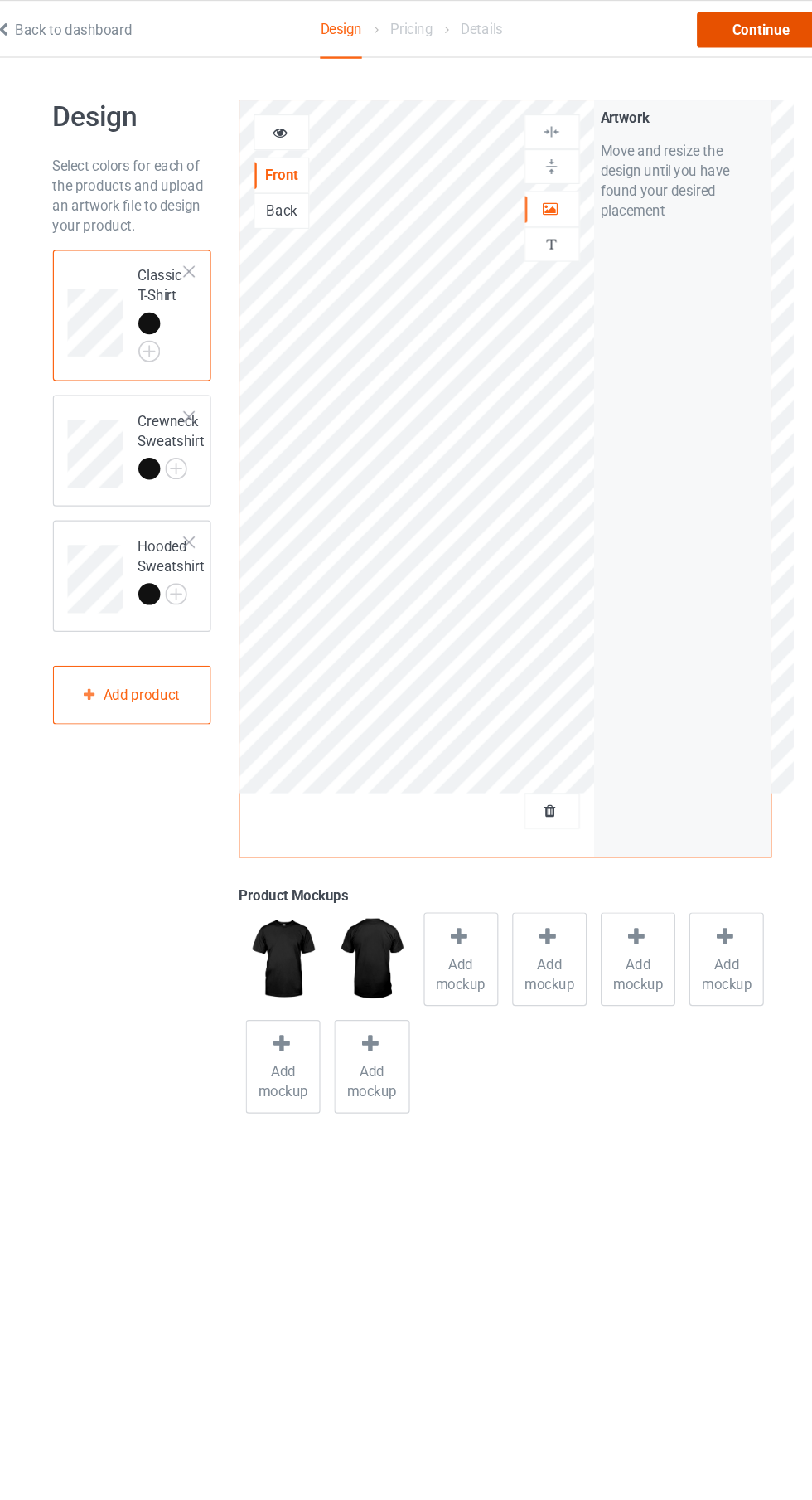
click at [687, 28] on div "Continue" at bounding box center [697, 25] width 106 height 30
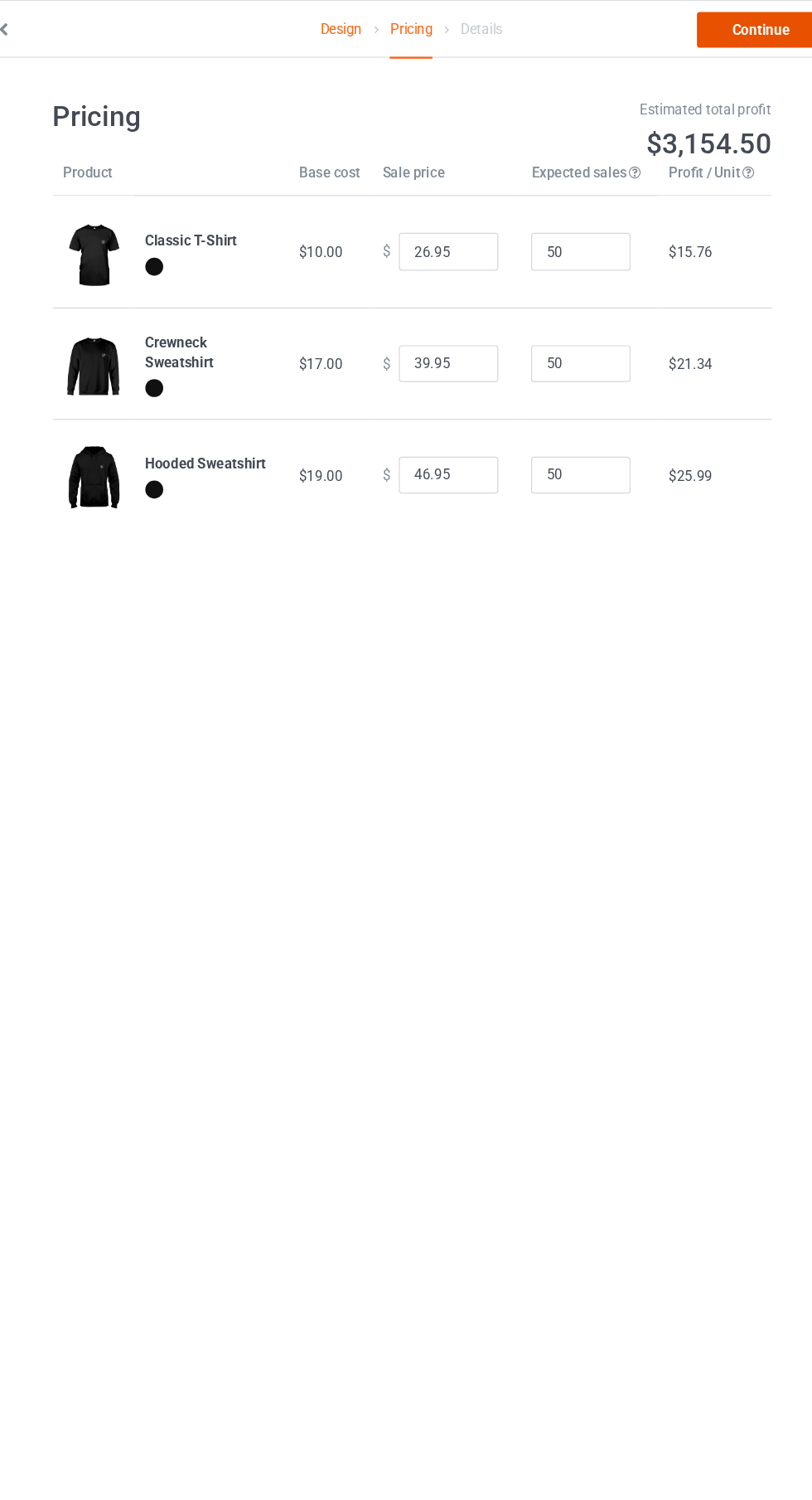
click at [717, 33] on link "Continue" at bounding box center [697, 25] width 106 height 30
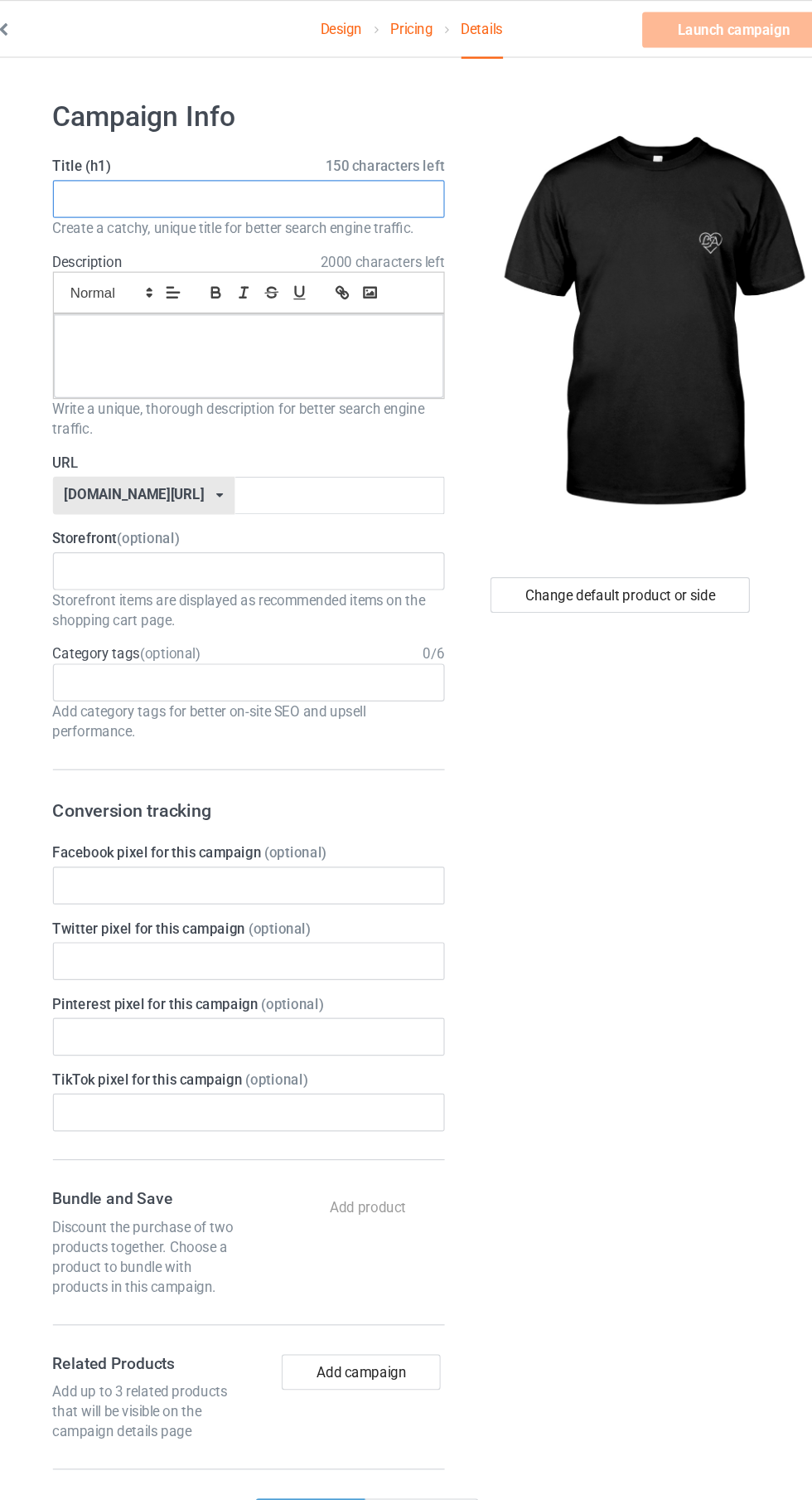
click at [368, 167] on input "text" at bounding box center [270, 166] width 327 height 32
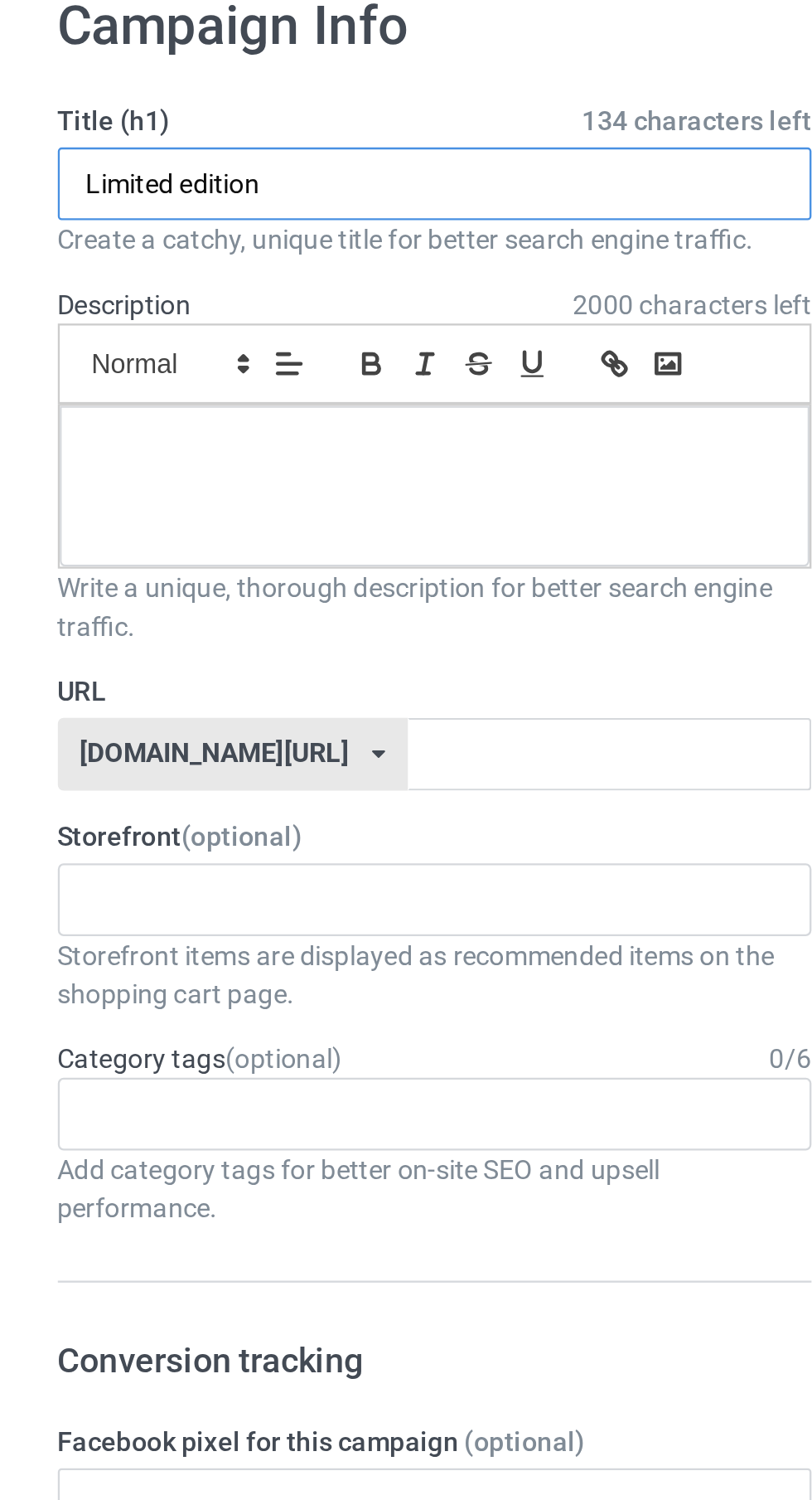
type input "Limited edition"
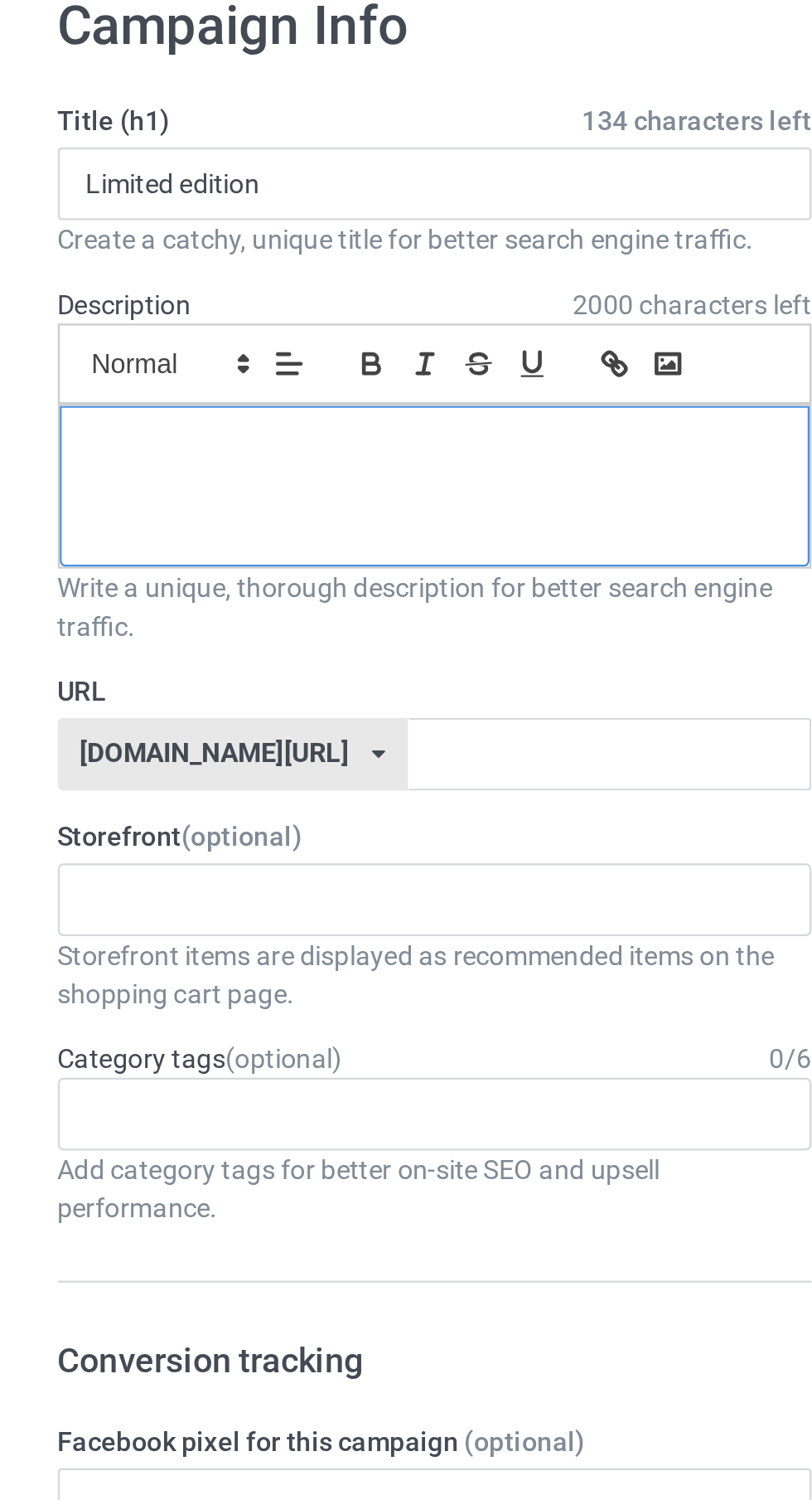
click at [279, 285] on p at bounding box center [270, 280] width 299 height 16
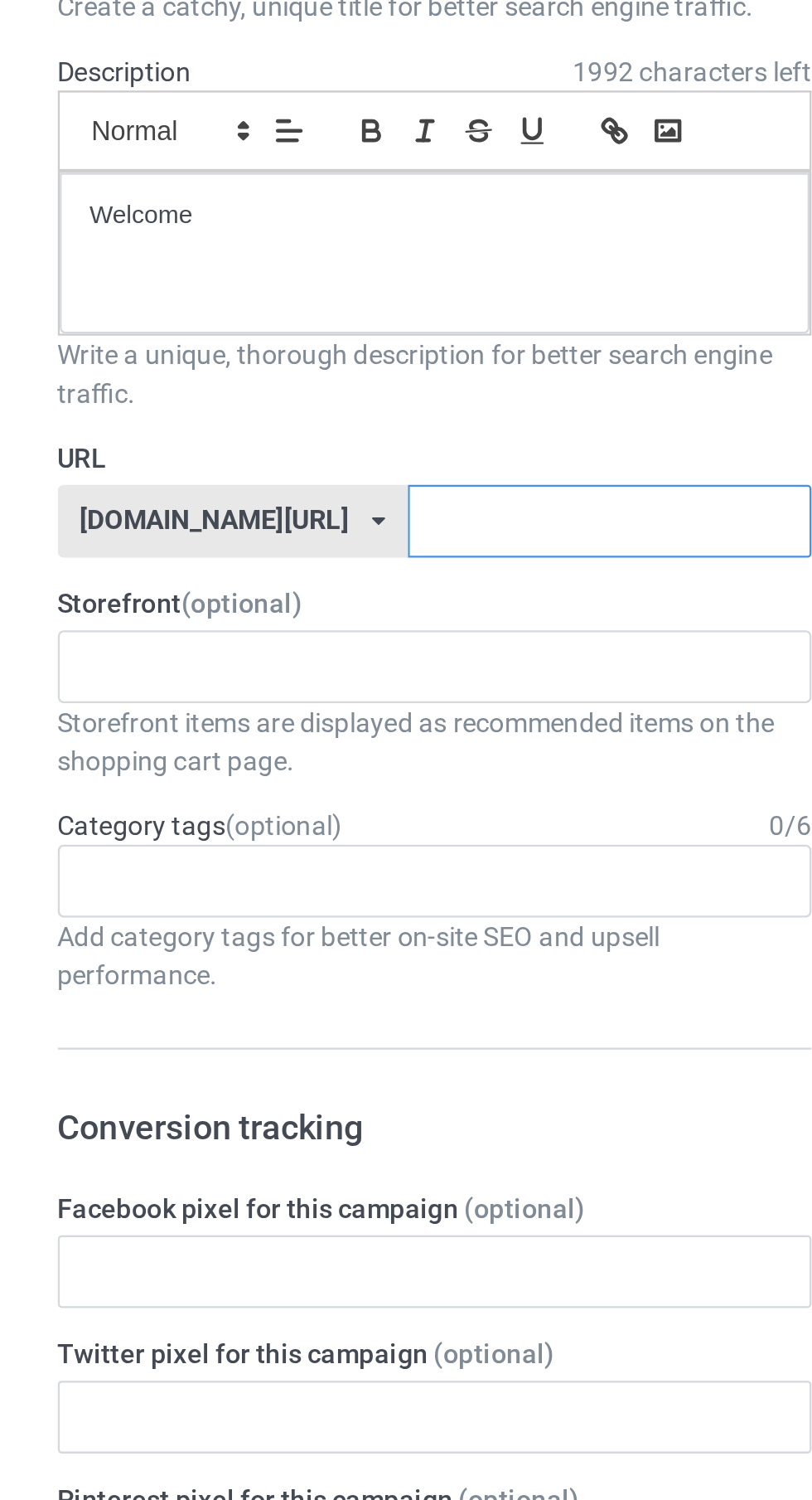
click at [319, 414] on input "text" at bounding box center [346, 413] width 175 height 32
type input "Mktnaa"
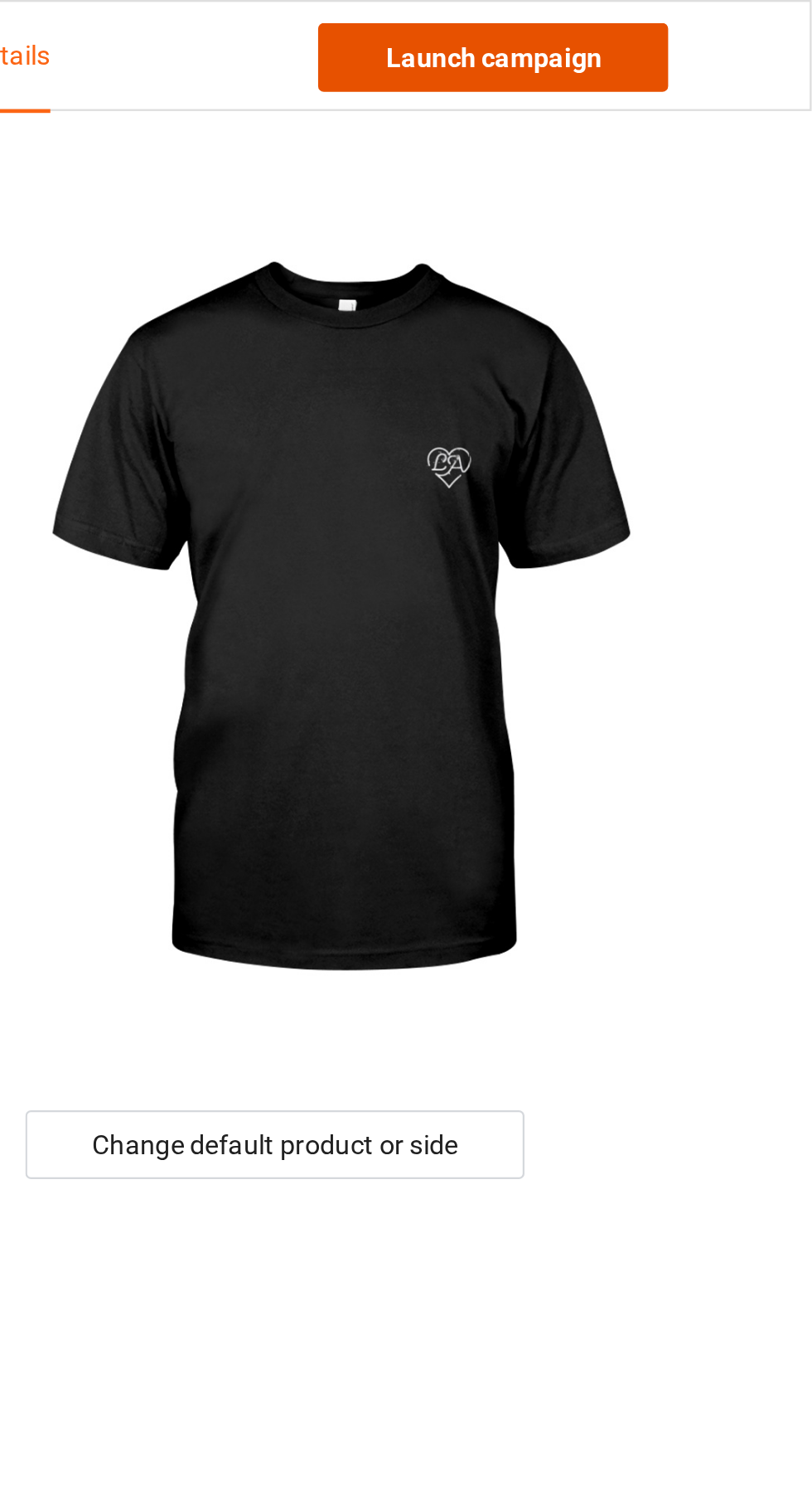
click at [701, 37] on link "Launch campaign" at bounding box center [674, 25] width 152 height 30
